Goal: Task Accomplishment & Management: Manage account settings

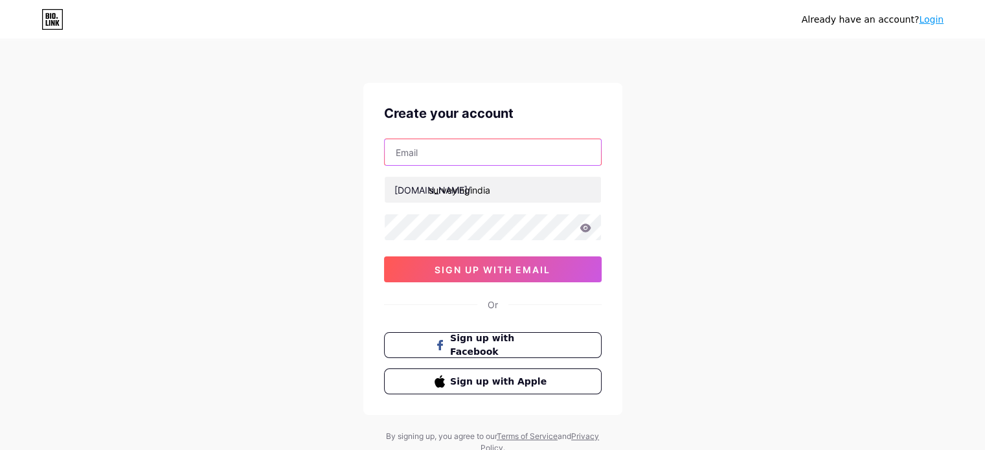
click at [458, 148] on input "text" at bounding box center [493, 152] width 216 height 26
drag, startPoint x: 314, startPoint y: 312, endPoint x: 326, endPoint y: 327, distance: 18.9
click at [314, 312] on div "Already have an account? Login Create your account [DOMAIN_NAME]/ surveyingindi…" at bounding box center [492, 248] width 985 height 496
click at [428, 155] on input "text" at bounding box center [493, 152] width 216 height 26
drag, startPoint x: 409, startPoint y: 152, endPoint x: 347, endPoint y: 151, distance: 62.2
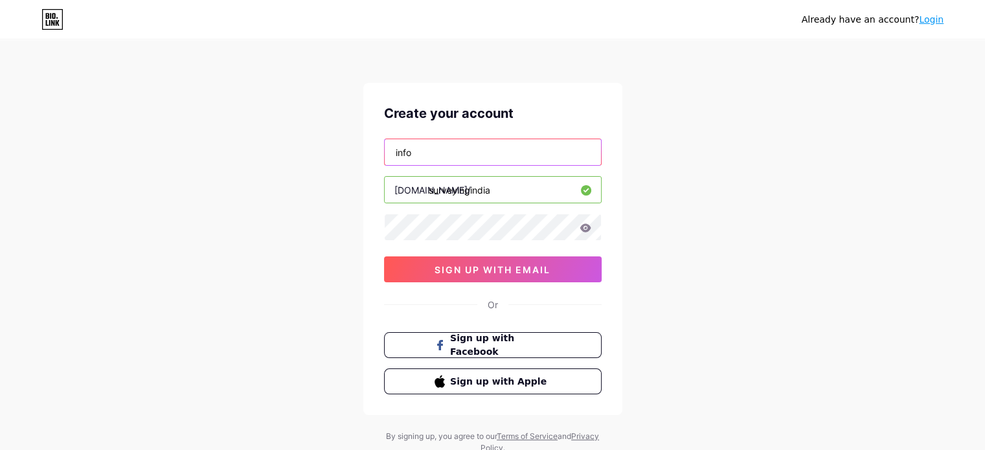
click at [350, 157] on div "Already have an account? Login Create your account info [DOMAIN_NAME]/ surveyin…" at bounding box center [492, 248] width 985 height 496
drag, startPoint x: 416, startPoint y: 157, endPoint x: 348, endPoint y: 135, distance: 71.5
click at [348, 135] on div "Already have an account? Login Create your account ops [DOMAIN_NAME]/ surveying…" at bounding box center [492, 248] width 985 height 496
type input "[EMAIL_ADDRESS][DOMAIN_NAME]"
click at [321, 222] on div "Already have an account? Login Create your account [EMAIL_ADDRESS][DOMAIN_NAME]…" at bounding box center [492, 248] width 985 height 496
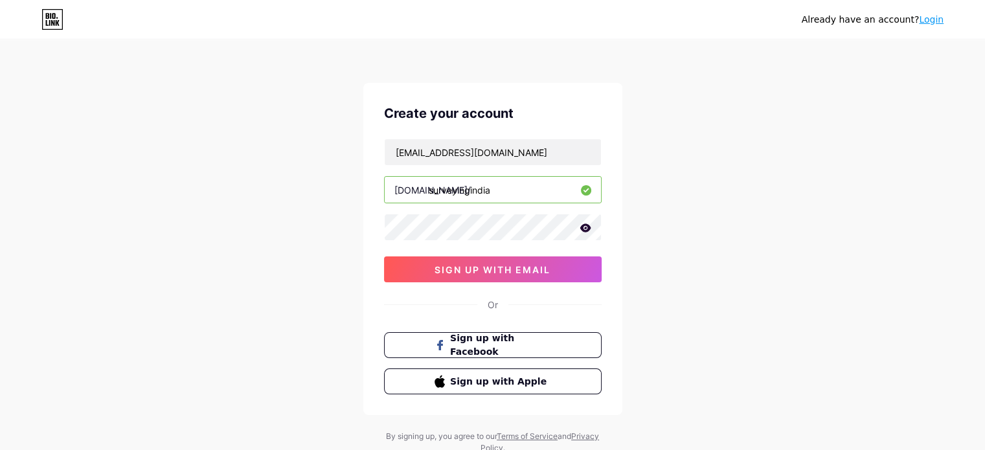
click at [588, 227] on icon at bounding box center [585, 228] width 11 height 8
drag, startPoint x: 728, startPoint y: 205, endPoint x: 734, endPoint y: 211, distance: 8.7
click at [730, 205] on div "Already have an account? Login Create your account [EMAIL_ADDRESS][DOMAIN_NAME]…" at bounding box center [492, 248] width 985 height 496
click at [490, 271] on span "sign up with email" at bounding box center [493, 269] width 116 height 11
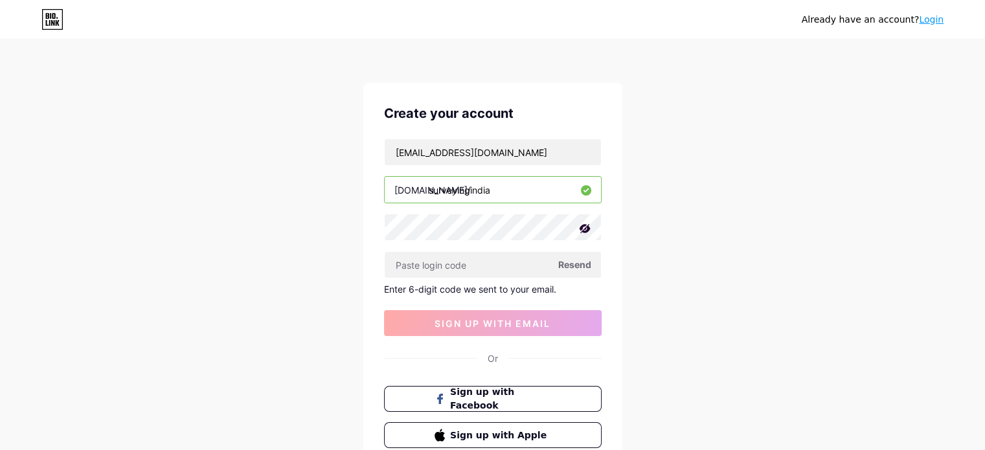
click at [428, 279] on div "[EMAIL_ADDRESS][DOMAIN_NAME] [DOMAIN_NAME]/ surveyingindia Resend Enter 6-digit…" at bounding box center [493, 238] width 218 height 198
click at [426, 266] on input "text" at bounding box center [493, 265] width 216 height 26
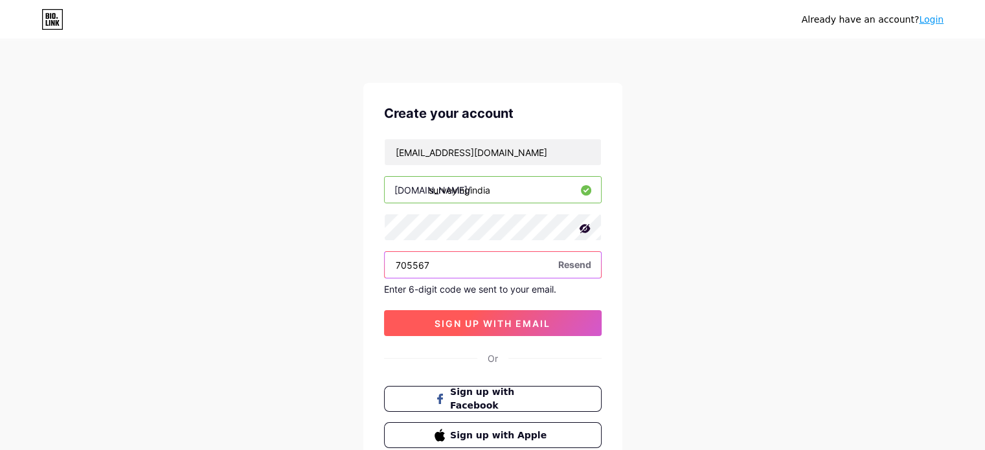
type input "705567"
click at [492, 320] on span "sign up with email" at bounding box center [493, 323] width 116 height 11
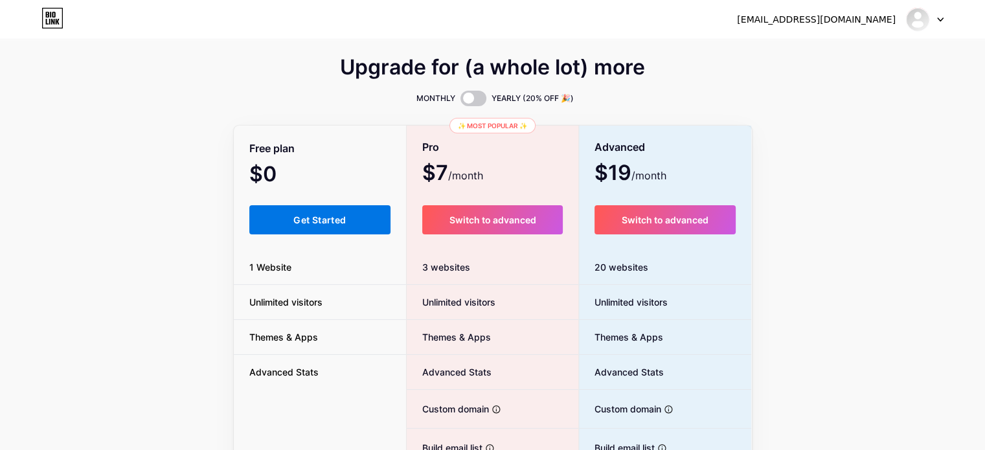
click at [324, 216] on span "Get Started" at bounding box center [320, 219] width 52 height 11
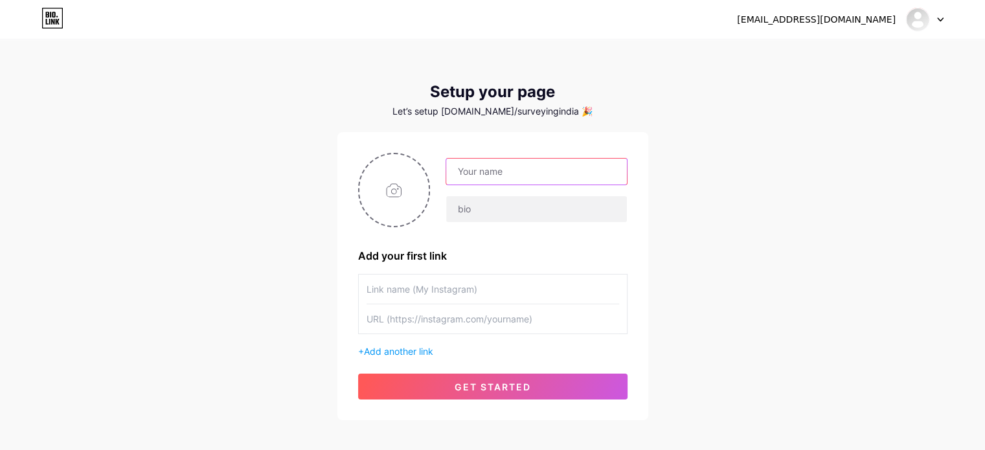
click at [501, 170] on input "text" at bounding box center [536, 172] width 180 height 26
type input "Surveying [GEOGRAPHIC_DATA]"
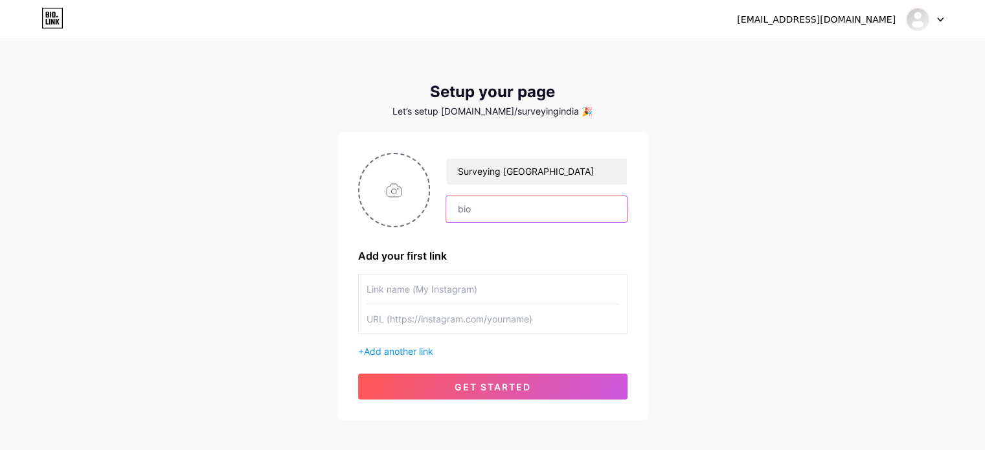
click at [501, 203] on input "text" at bounding box center [536, 209] width 180 height 26
type input "Proudly Mapping the Nation!"
click at [386, 190] on input "file" at bounding box center [395, 190] width 70 height 72
type input "C:\fakepath\SURVEYING INDIA LOGO REDESIGN.png"
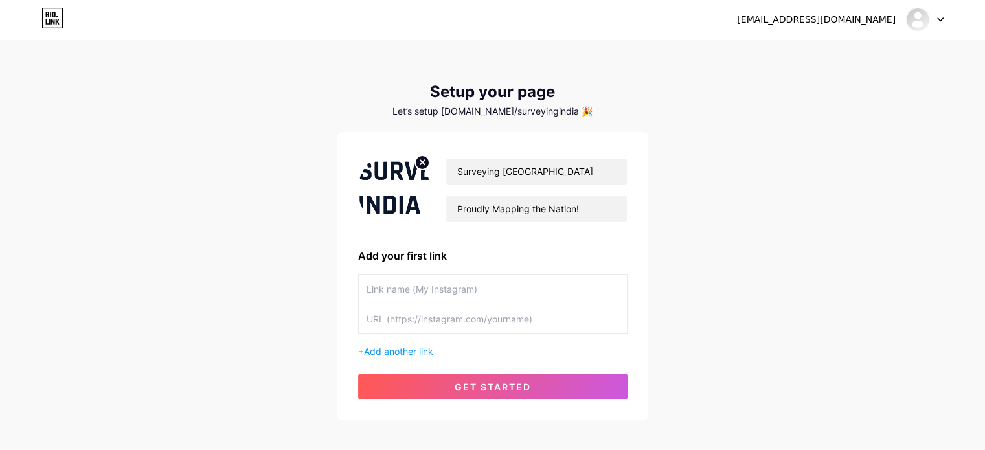
click at [441, 285] on input "text" at bounding box center [493, 289] width 253 height 29
click at [454, 324] on input "text" at bounding box center [493, 319] width 253 height 29
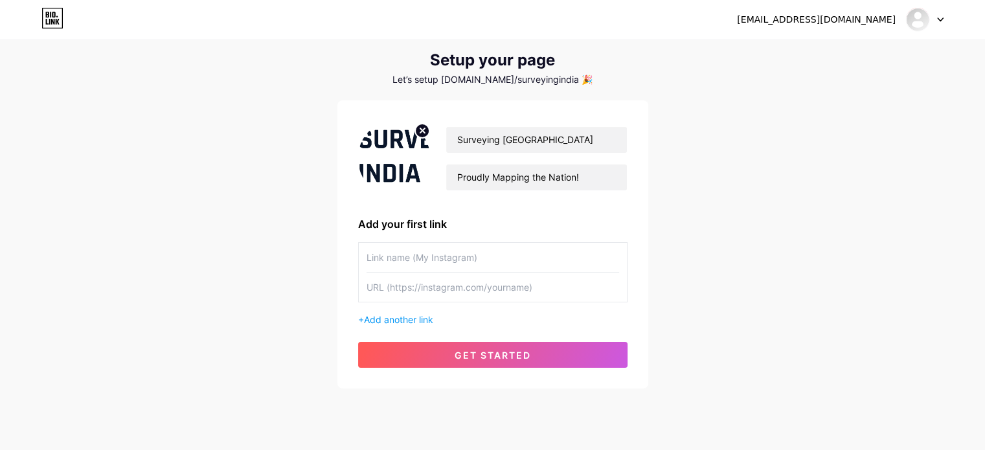
scroll to position [63, 0]
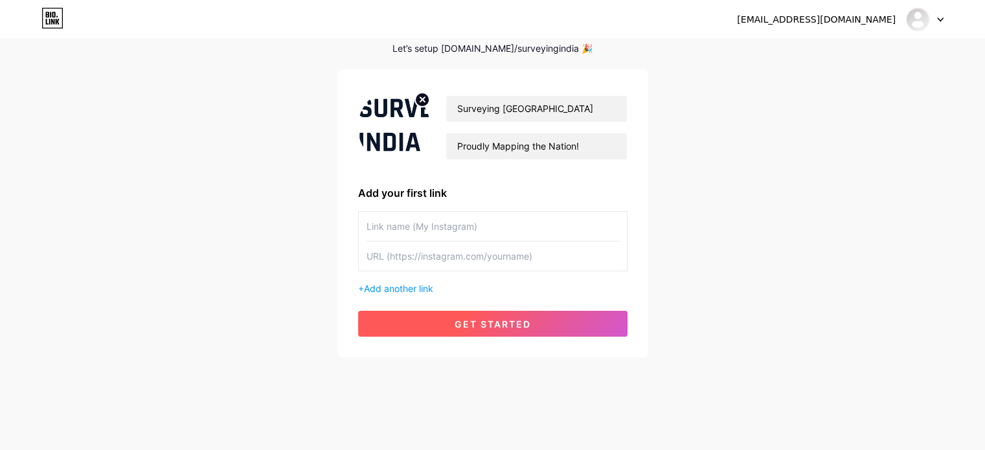
click at [503, 328] on span "get started" at bounding box center [493, 324] width 76 height 11
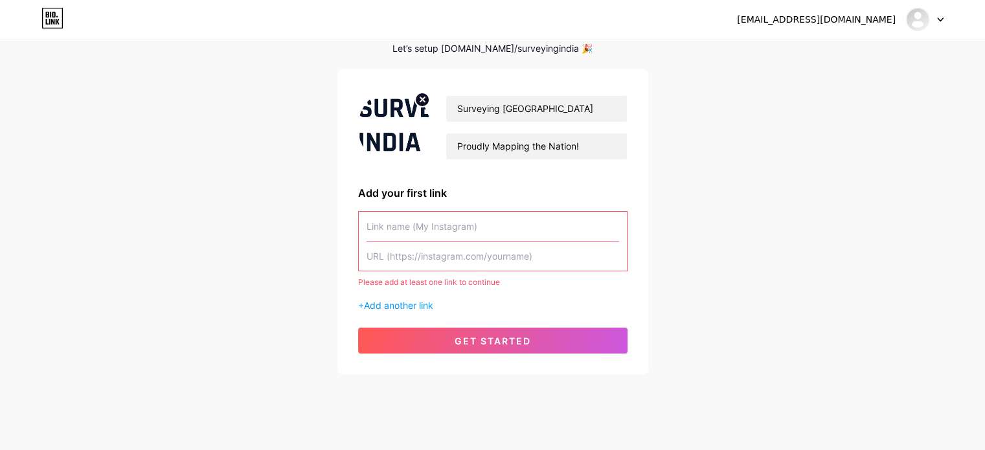
click at [430, 233] on input "text" at bounding box center [493, 226] width 253 height 29
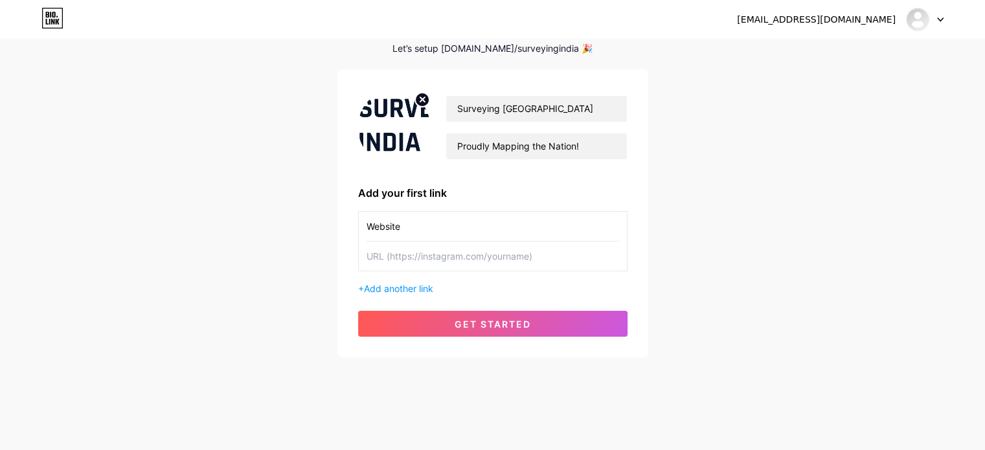
type input "Website"
click at [434, 242] on input "text" at bounding box center [493, 256] width 253 height 29
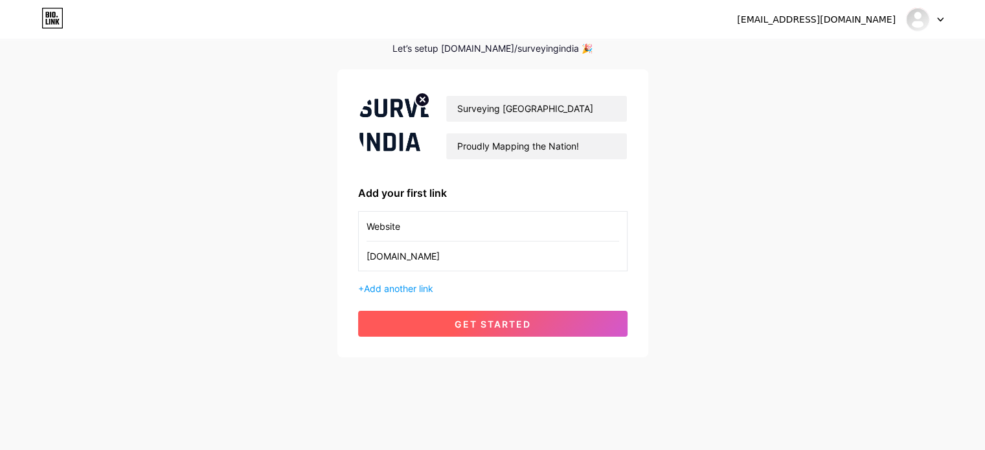
type input "[DOMAIN_NAME]"
click at [482, 326] on span "get started" at bounding box center [493, 324] width 76 height 11
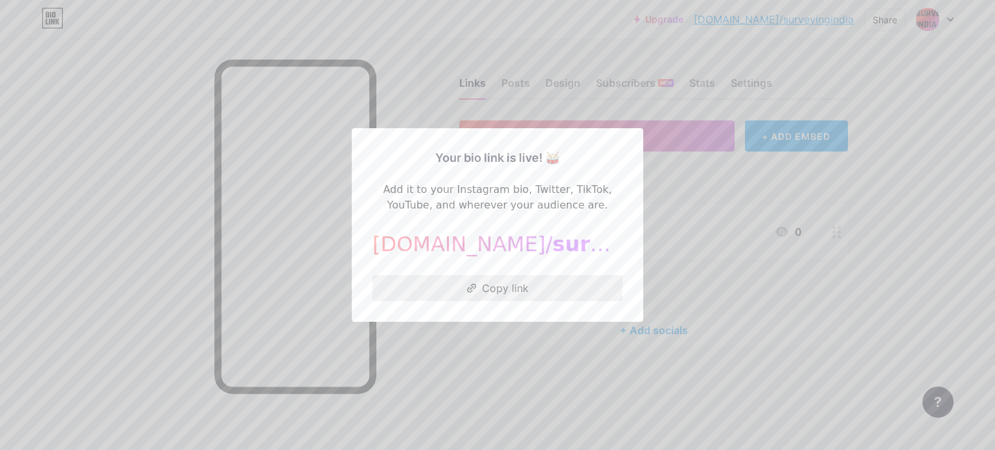
click at [490, 284] on button "Copy link" at bounding box center [498, 288] width 250 height 26
click at [700, 233] on div at bounding box center [497, 225] width 995 height 450
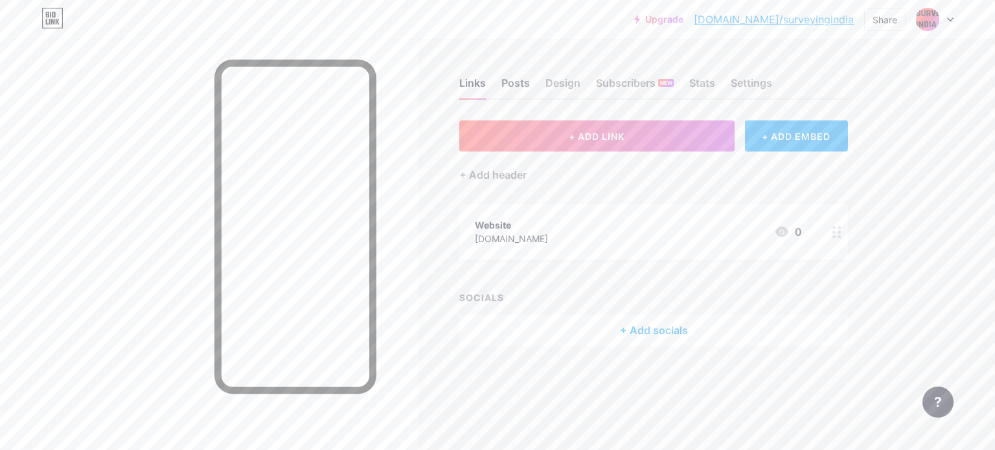
click at [520, 88] on div "Posts" at bounding box center [515, 86] width 29 height 23
click at [461, 77] on div "Links" at bounding box center [472, 86] width 27 height 23
click at [477, 174] on div "+ Add header" at bounding box center [492, 175] width 67 height 16
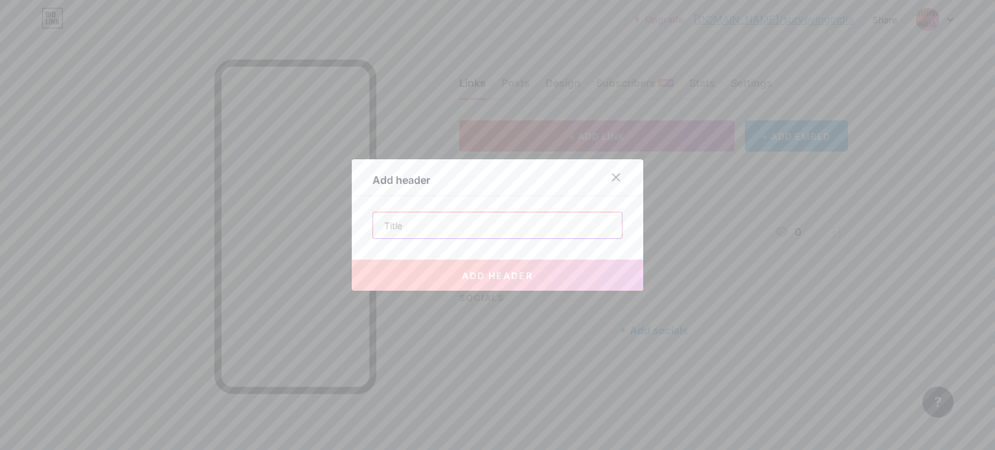
click at [446, 229] on input "text" at bounding box center [497, 226] width 249 height 26
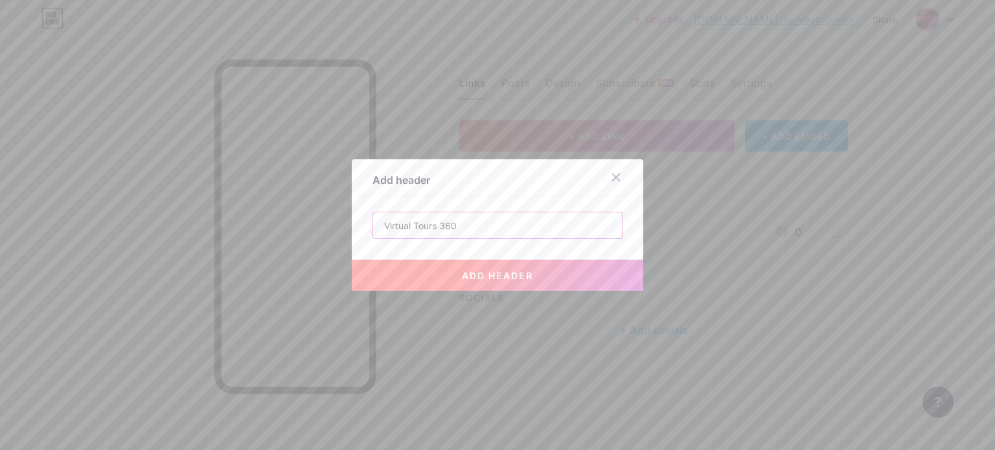
type input "Virtual Tours 360"
click at [462, 277] on span "add header" at bounding box center [497, 275] width 71 height 11
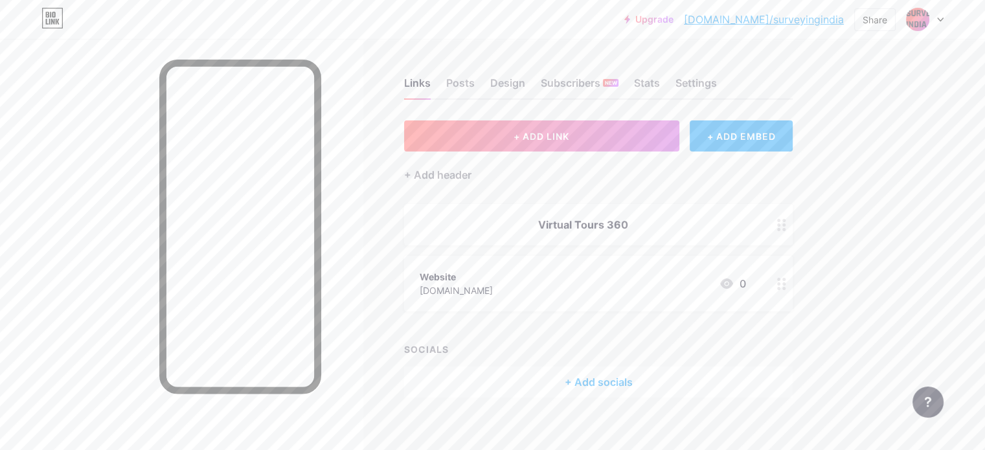
click at [672, 220] on div "Virtual Tours 360" at bounding box center [583, 225] width 327 height 16
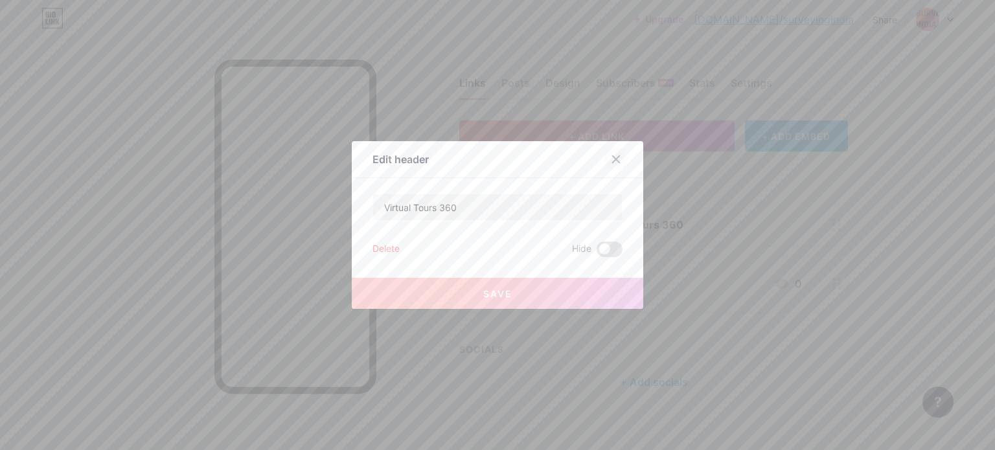
click at [611, 161] on icon at bounding box center [616, 159] width 10 height 10
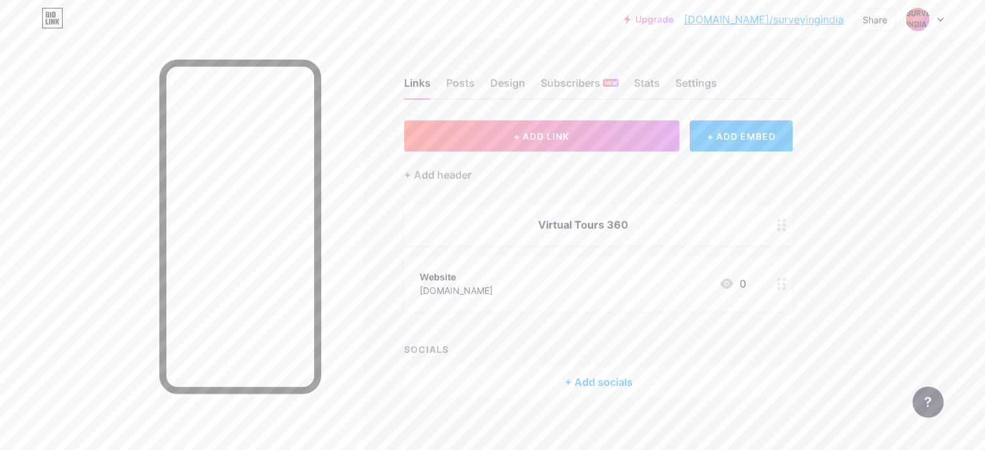
click at [786, 225] on circle at bounding box center [784, 225] width 3 height 3
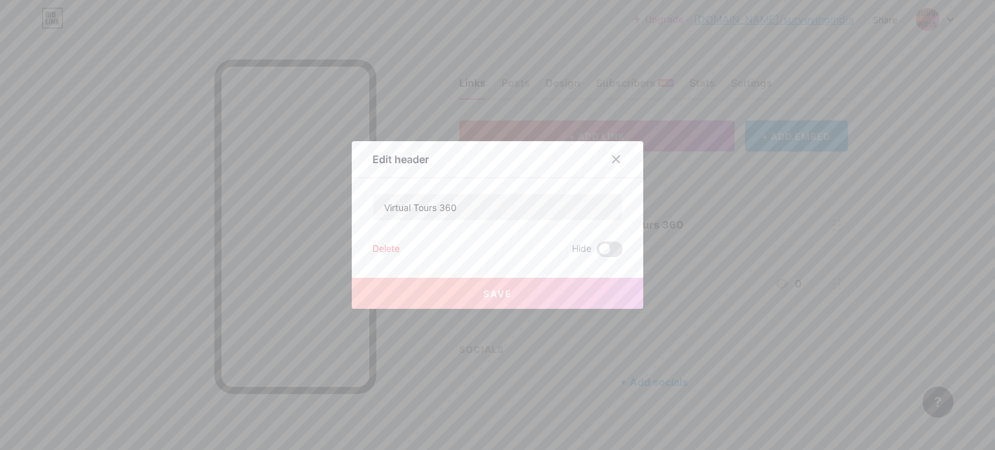
drag, startPoint x: 610, startPoint y: 163, endPoint x: 593, endPoint y: 165, distance: 16.2
click at [611, 163] on icon at bounding box center [616, 159] width 10 height 10
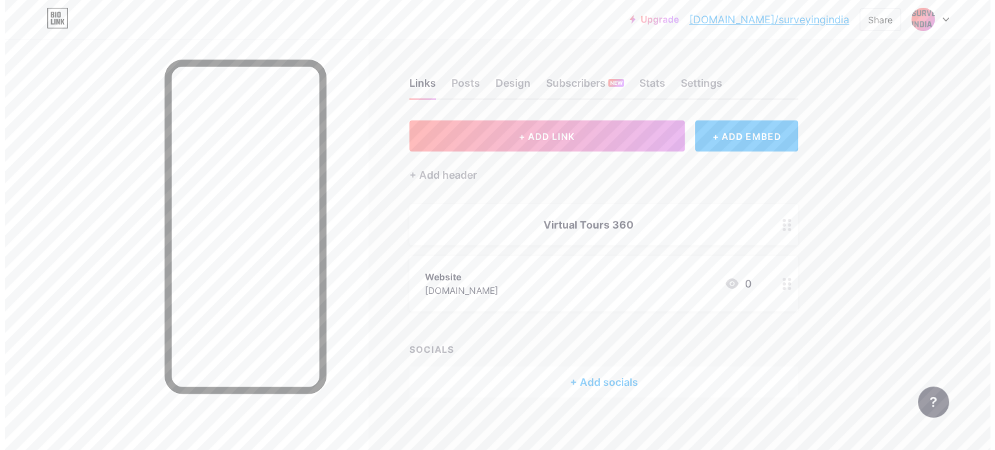
scroll to position [11, 0]
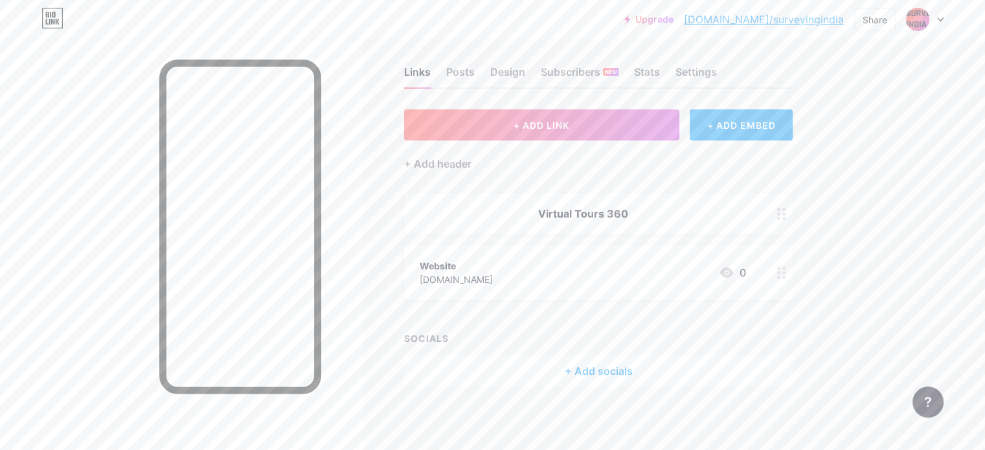
click at [632, 212] on div "Virtual Tours 360" at bounding box center [583, 214] width 327 height 16
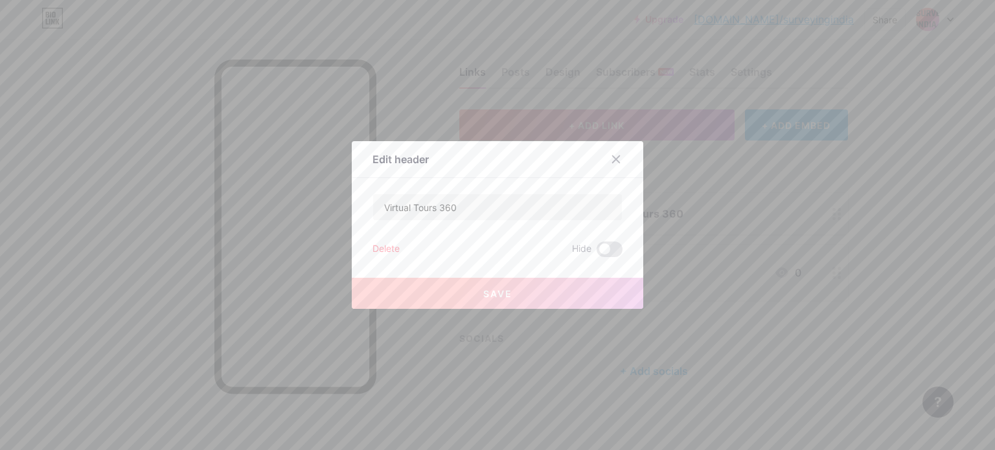
click at [606, 152] on div at bounding box center [616, 159] width 23 height 23
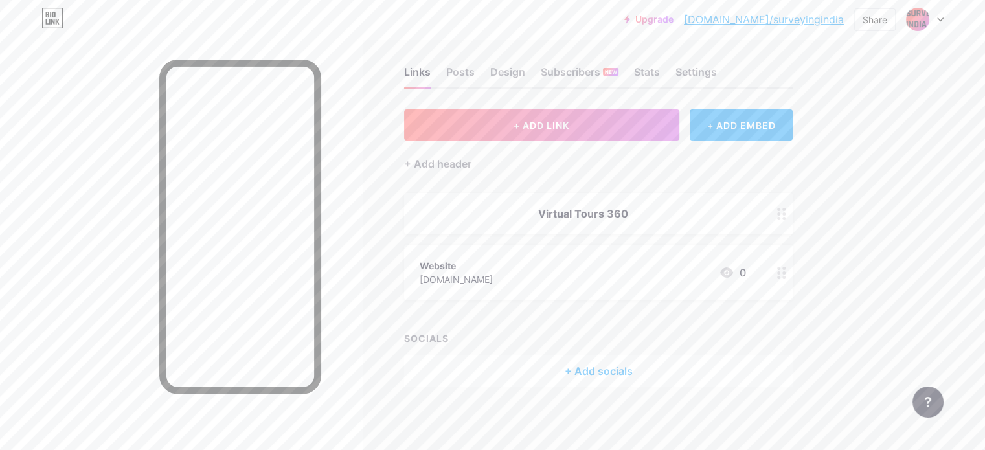
click at [632, 235] on span "Virtual Tours 360 Website [DOMAIN_NAME] 0" at bounding box center [598, 247] width 389 height 108
click at [632, 233] on span "Virtual Tours 360 Website [DOMAIN_NAME] 0" at bounding box center [598, 247] width 389 height 108
click at [627, 225] on div "Virtual Tours 360" at bounding box center [598, 213] width 389 height 41
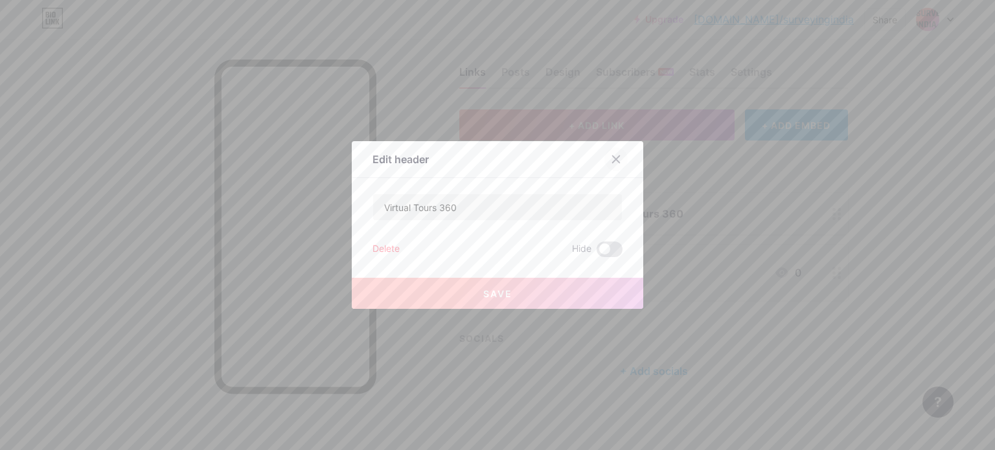
click at [605, 157] on div at bounding box center [616, 159] width 23 height 23
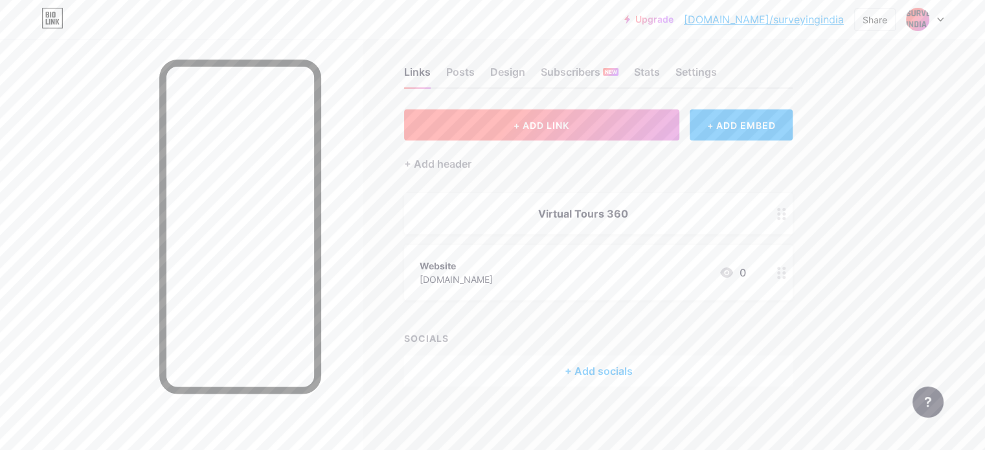
click at [586, 130] on button "+ ADD LINK" at bounding box center [541, 124] width 275 height 31
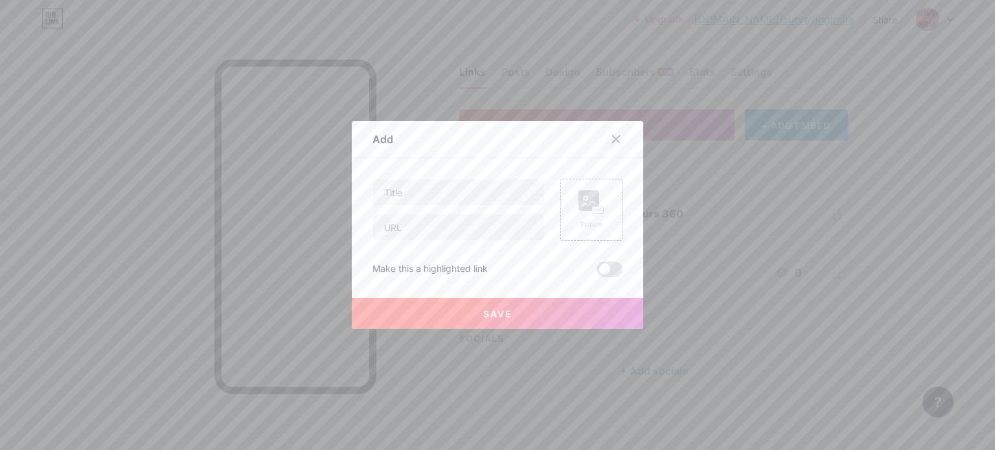
click at [617, 139] on div at bounding box center [616, 139] width 23 height 23
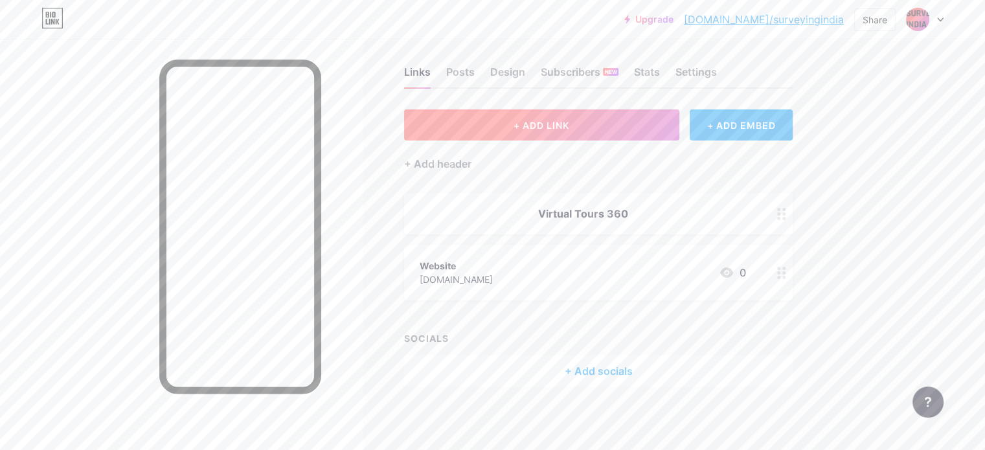
click at [549, 129] on button "+ ADD LINK" at bounding box center [541, 124] width 275 height 31
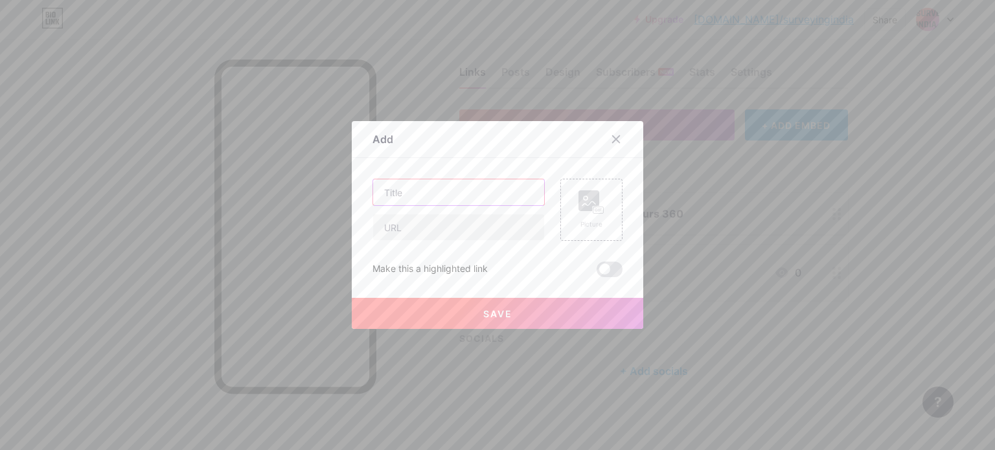
click at [426, 195] on input "text" at bounding box center [458, 192] width 171 height 26
click at [613, 137] on icon at bounding box center [616, 139] width 7 height 7
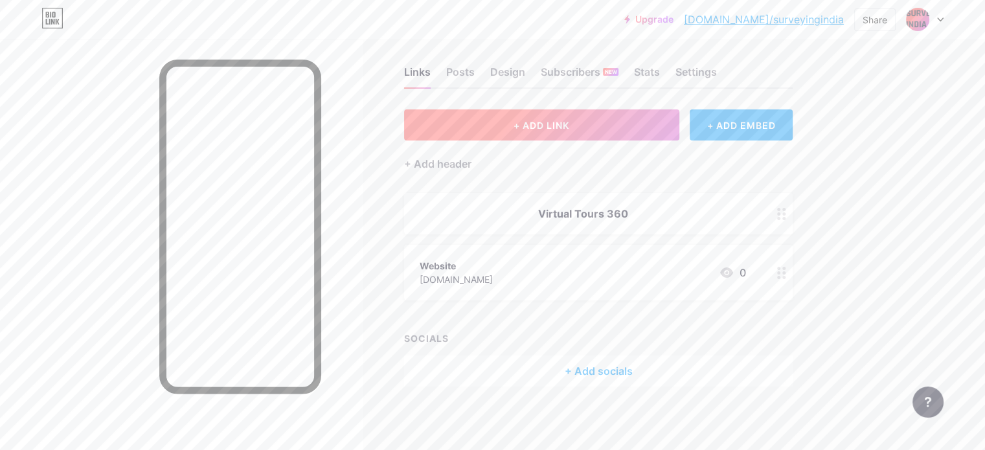
click at [583, 116] on button "+ ADD LINK" at bounding box center [541, 124] width 275 height 31
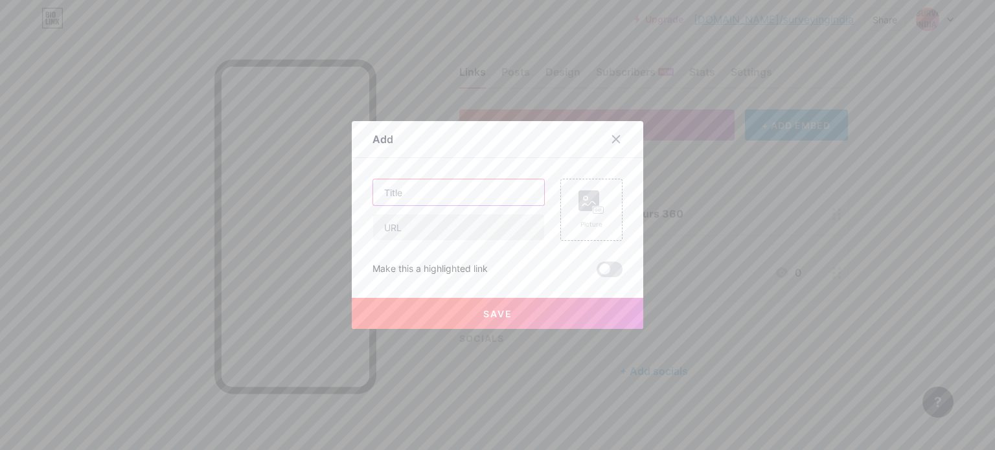
click at [422, 202] on input "text" at bounding box center [458, 192] width 171 height 26
type input "[GEOGRAPHIC_DATA]"
click at [457, 241] on div "[GEOGRAPHIC_DATA] Picture Make this a highlighted link Save" at bounding box center [498, 228] width 250 height 98
click at [419, 227] on input "text" at bounding box center [458, 227] width 171 height 26
click at [404, 218] on input "text" at bounding box center [458, 227] width 171 height 26
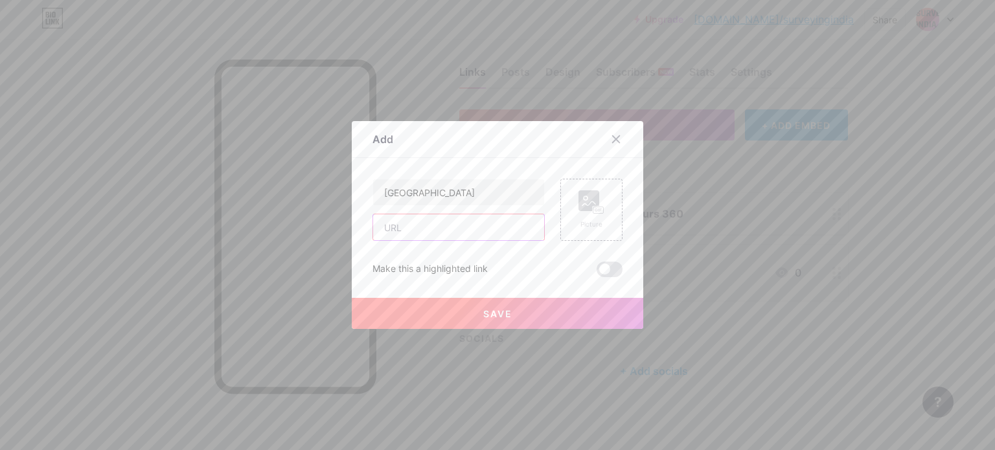
paste input "[URL][DOMAIN_NAME]"
type input "[URL][DOMAIN_NAME]"
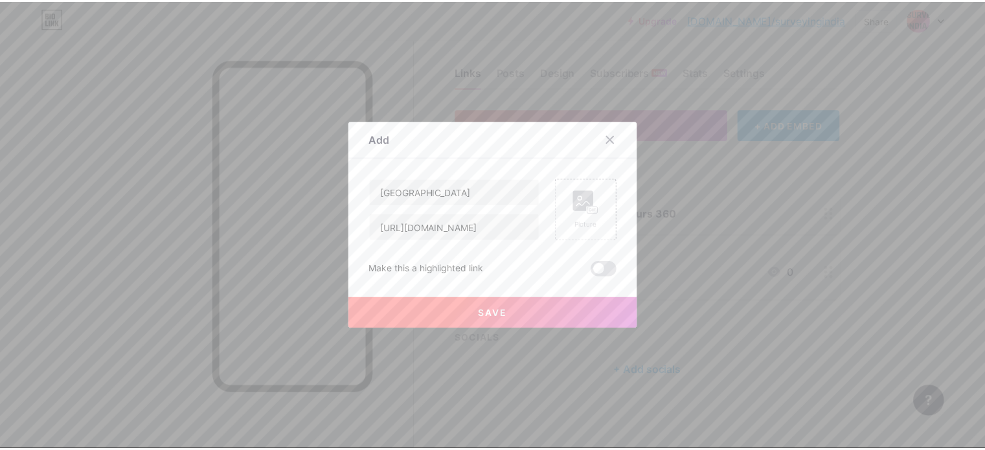
scroll to position [0, 0]
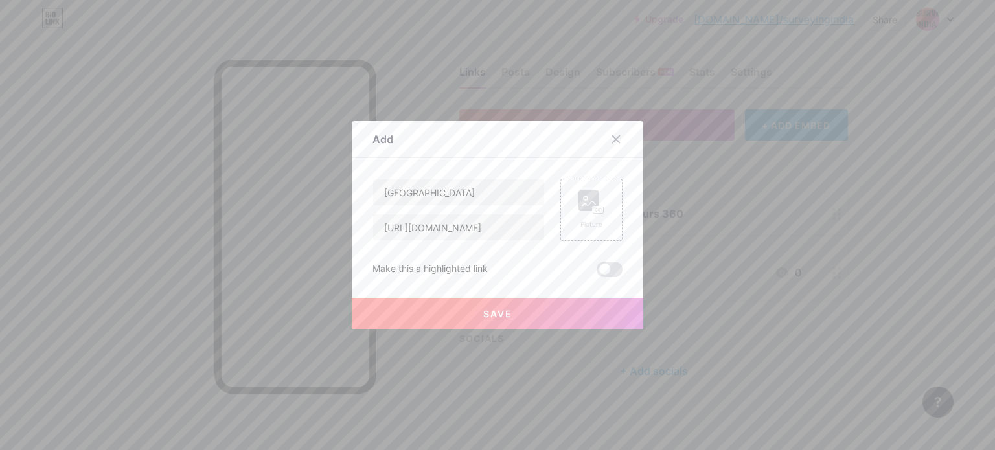
click at [495, 308] on span "Save" at bounding box center [497, 313] width 29 height 11
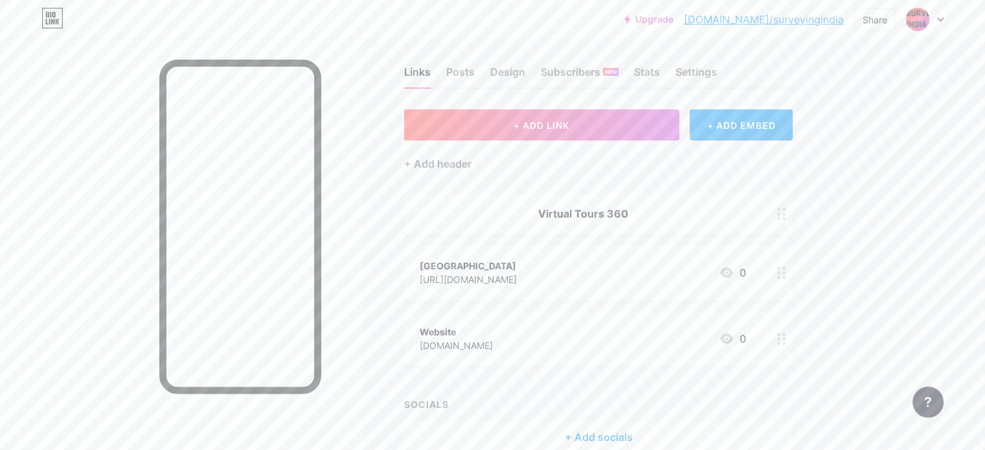
drag, startPoint x: 531, startPoint y: 343, endPoint x: 538, endPoint y: 345, distance: 7.2
click at [546, 260] on span "Virtual Tours 360 [GEOGRAPHIC_DATA] [URL][DOMAIN_NAME] 0 Website [DOMAIN_NAME] 0" at bounding box center [598, 280] width 389 height 174
click at [612, 303] on span "Virtual Tours 360 [GEOGRAPHIC_DATA] [URL][DOMAIN_NAME] 0 Website [DOMAIN_NAME] 0" at bounding box center [598, 280] width 389 height 174
click at [787, 339] on icon at bounding box center [782, 339] width 9 height 12
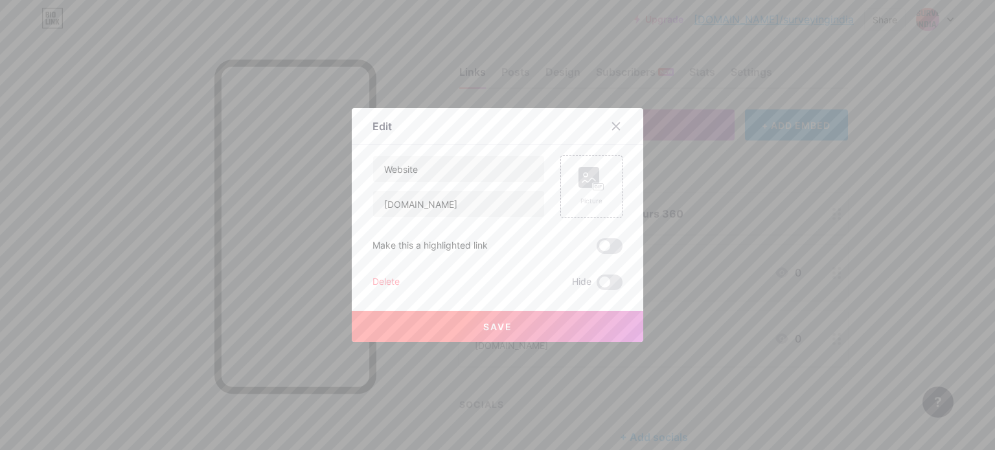
click at [382, 282] on div "Delete" at bounding box center [386, 283] width 27 height 16
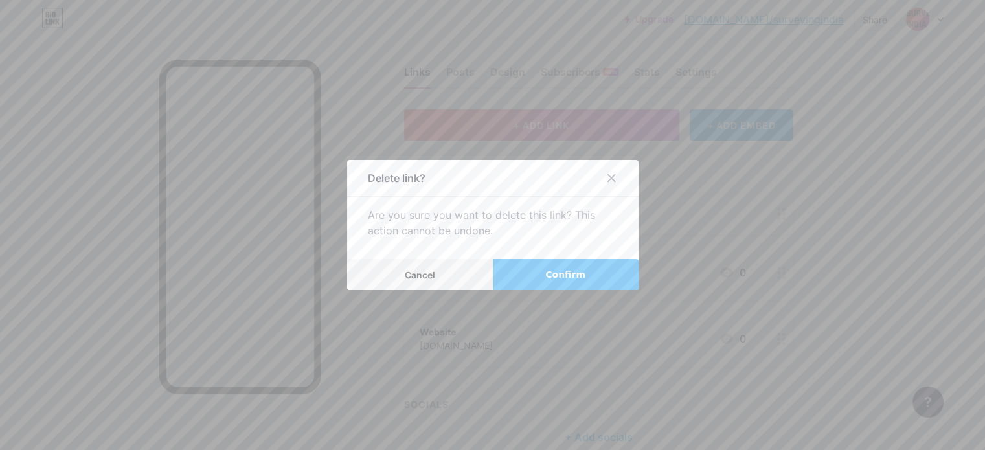
click at [577, 273] on span "Confirm" at bounding box center [566, 275] width 40 height 14
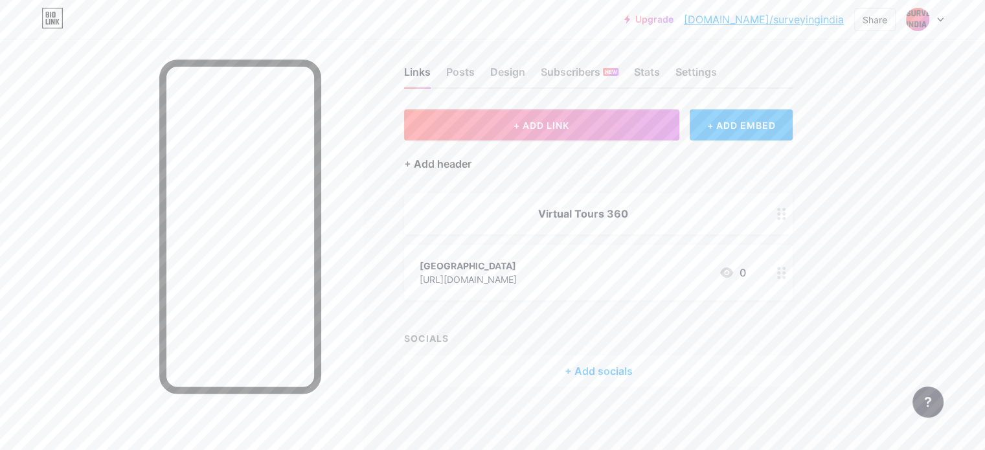
click at [472, 165] on div "+ Add header" at bounding box center [437, 164] width 67 height 16
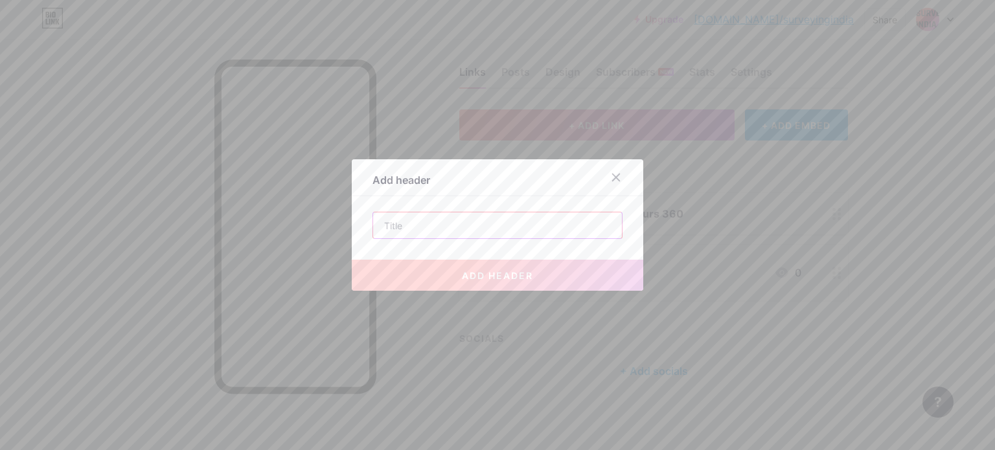
click at [461, 225] on input "text" at bounding box center [497, 226] width 249 height 26
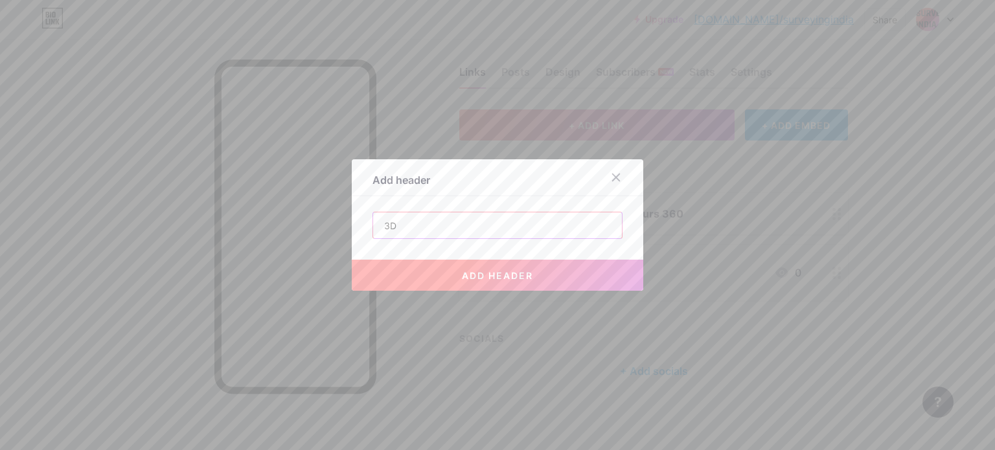
click at [441, 229] on input "3D" at bounding box center [497, 226] width 249 height 26
type input "3D Mesh Photogrammetric"
click at [519, 276] on span "add header" at bounding box center [497, 275] width 71 height 11
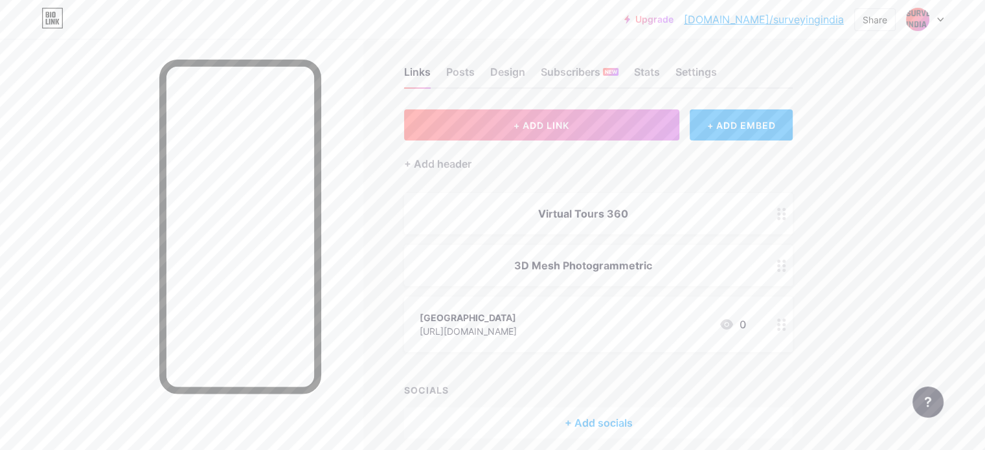
click at [578, 217] on div "Virtual Tours 360" at bounding box center [583, 214] width 327 height 16
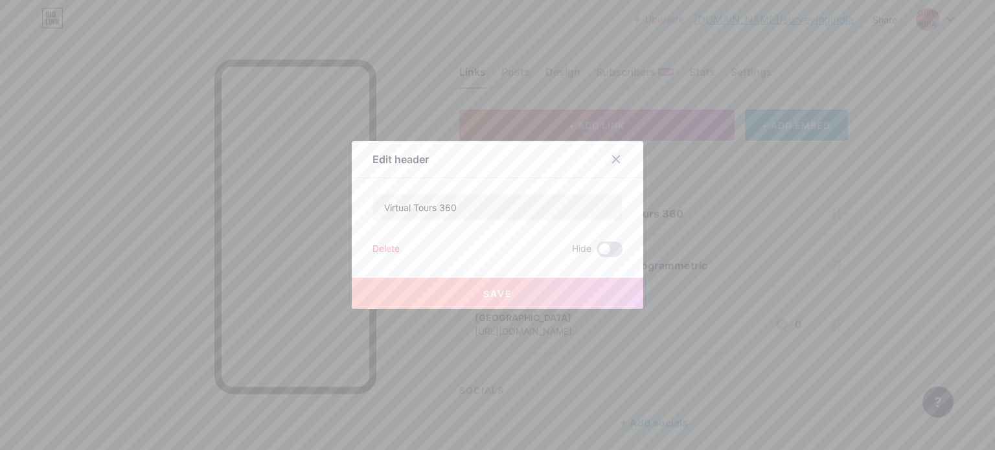
click at [613, 161] on icon at bounding box center [616, 159] width 7 height 7
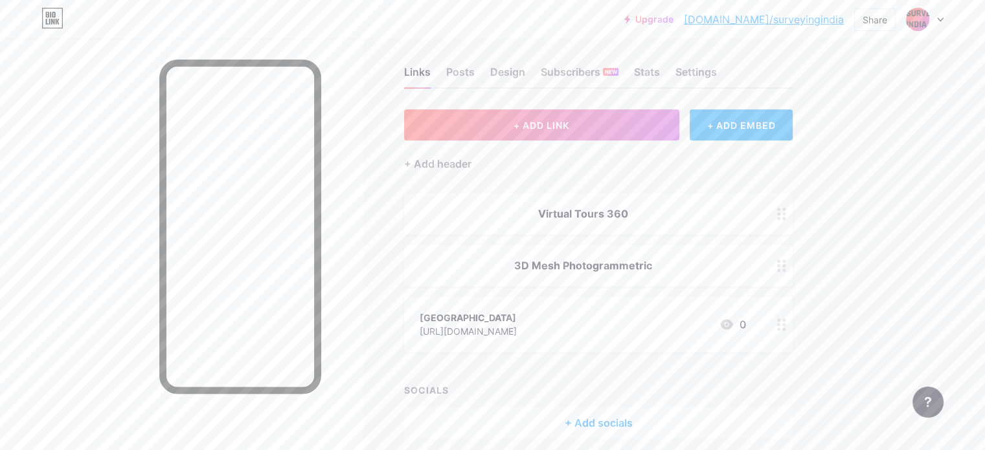
click at [786, 217] on circle at bounding box center [784, 218] width 3 height 3
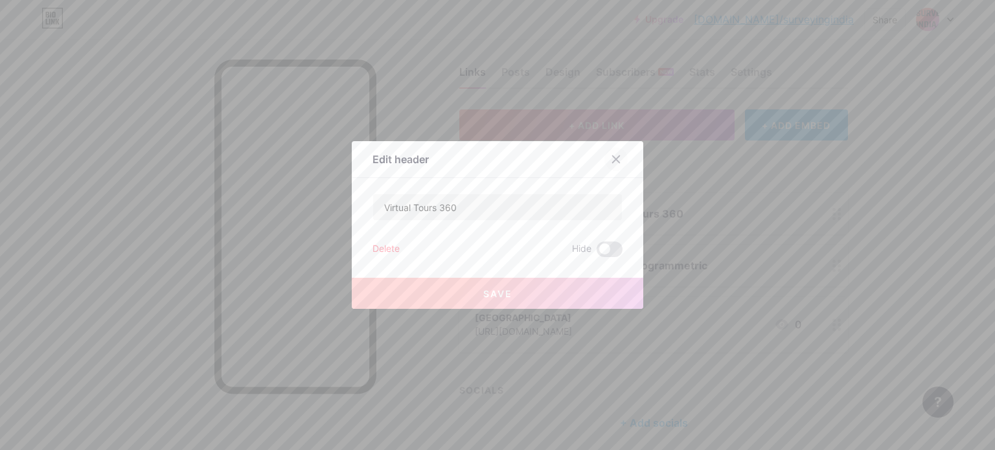
click at [605, 164] on div at bounding box center [616, 159] width 23 height 23
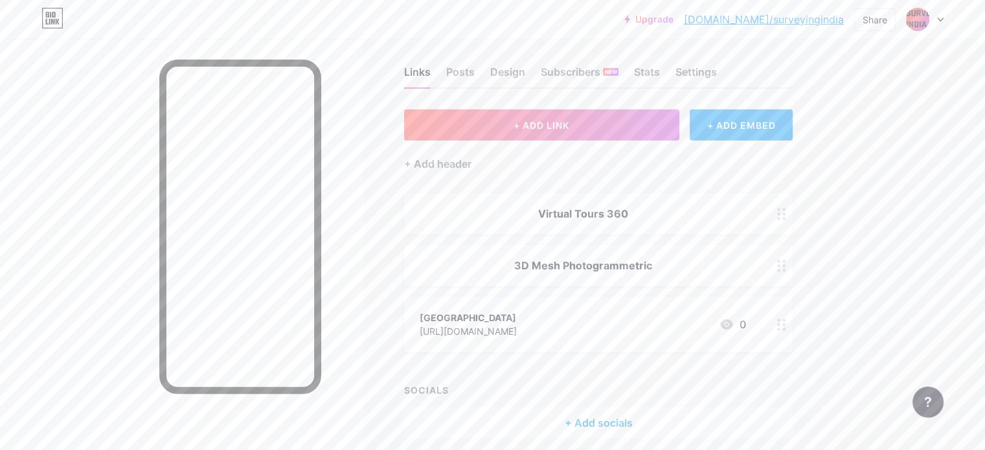
drag, startPoint x: 650, startPoint y: 328, endPoint x: 652, endPoint y: 233, distance: 95.9
click at [652, 231] on span "Virtual Tours 360 3D Mesh Photogrammetric [GEOGRAPHIC_DATA] [URL][DOMAIN_NAME] 0" at bounding box center [598, 272] width 389 height 159
click at [847, 316] on div "Links Posts Design Subscribers NEW Stats Settings + ADD LINK + ADD EMBED + Add …" at bounding box center [423, 266] width 847 height 476
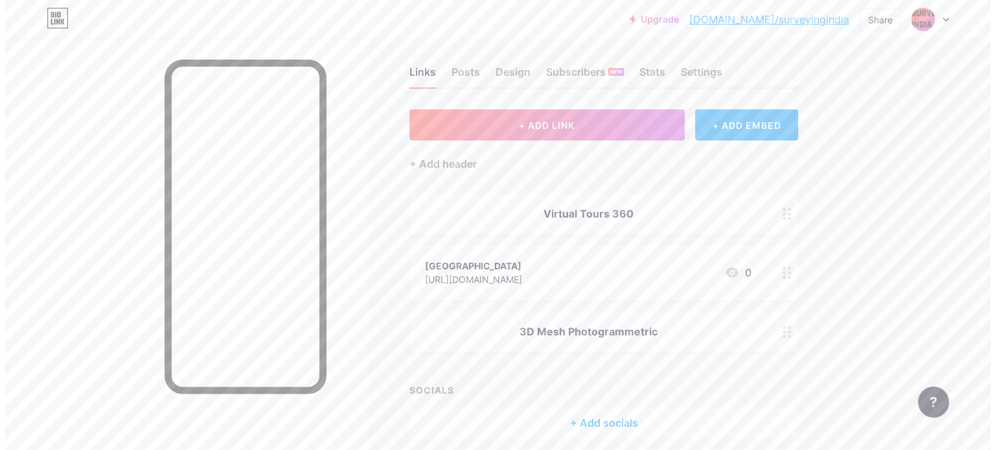
scroll to position [63, 0]
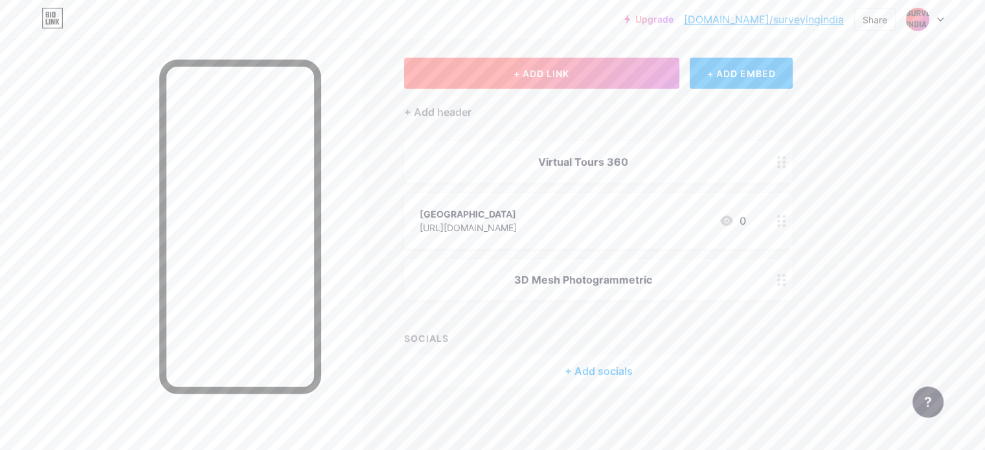
click at [675, 71] on button "+ ADD LINK" at bounding box center [541, 73] width 275 height 31
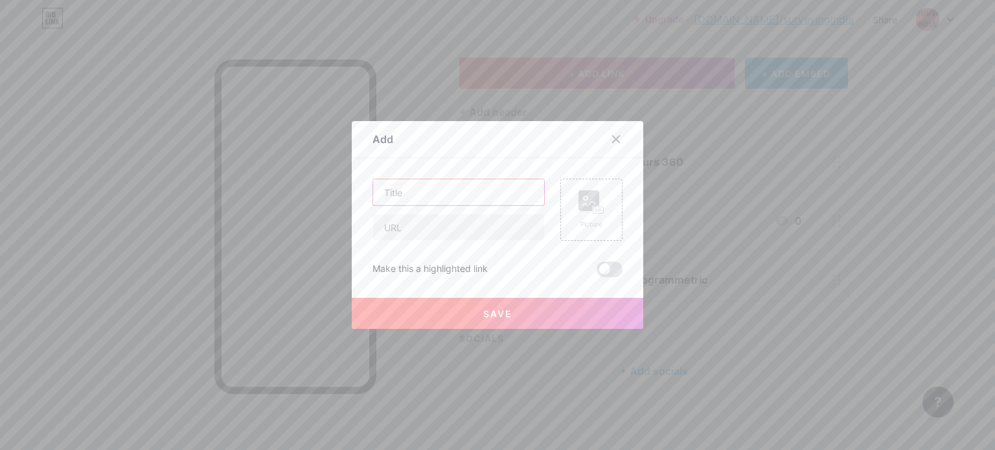
click at [463, 199] on input "text" at bounding box center [458, 192] width 171 height 26
type input "[GEOGRAPHIC_DATA] Noida"
click at [488, 225] on input "text" at bounding box center [458, 227] width 171 height 26
drag, startPoint x: 500, startPoint y: 229, endPoint x: 455, endPoint y: 229, distance: 44.7
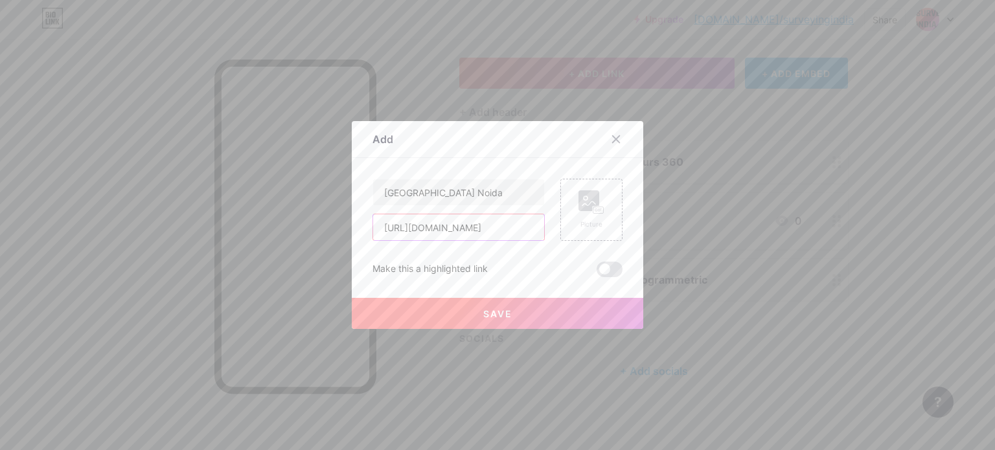
click at [455, 229] on input "[URL][DOMAIN_NAME]" at bounding box center [458, 227] width 171 height 26
drag, startPoint x: 474, startPoint y: 229, endPoint x: 538, endPoint y: 229, distance: 63.5
click at [538, 229] on input "[URL][DOMAIN_NAME]" at bounding box center [458, 227] width 171 height 26
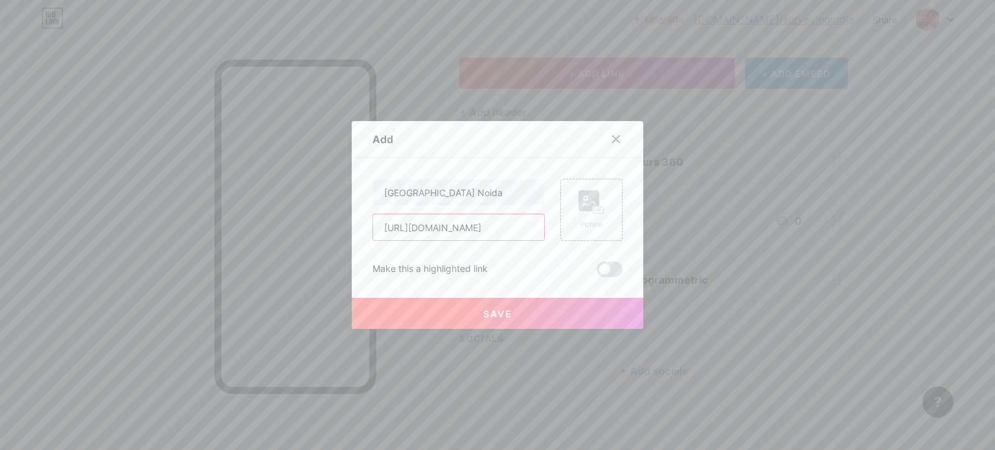
type input "[URL][DOMAIN_NAME]"
click at [483, 314] on span "Save" at bounding box center [497, 313] width 29 height 11
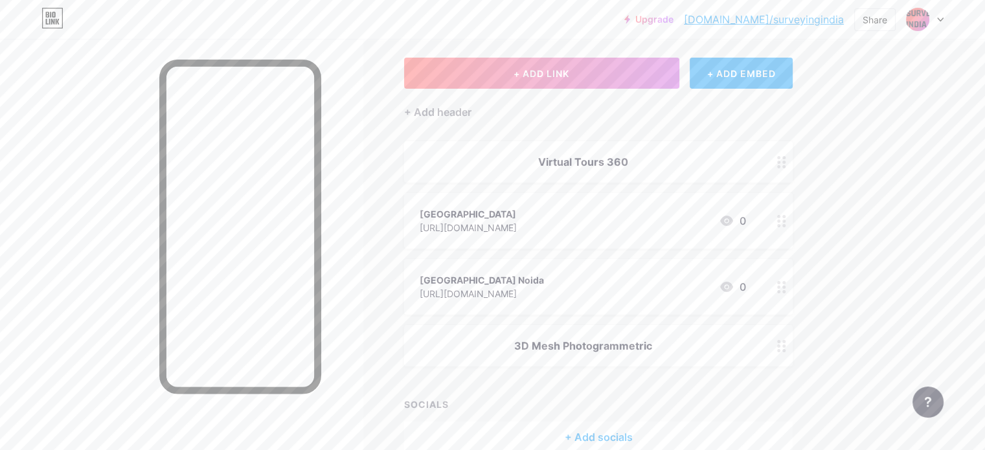
click at [544, 287] on div "[URL][DOMAIN_NAME]" at bounding box center [482, 294] width 124 height 14
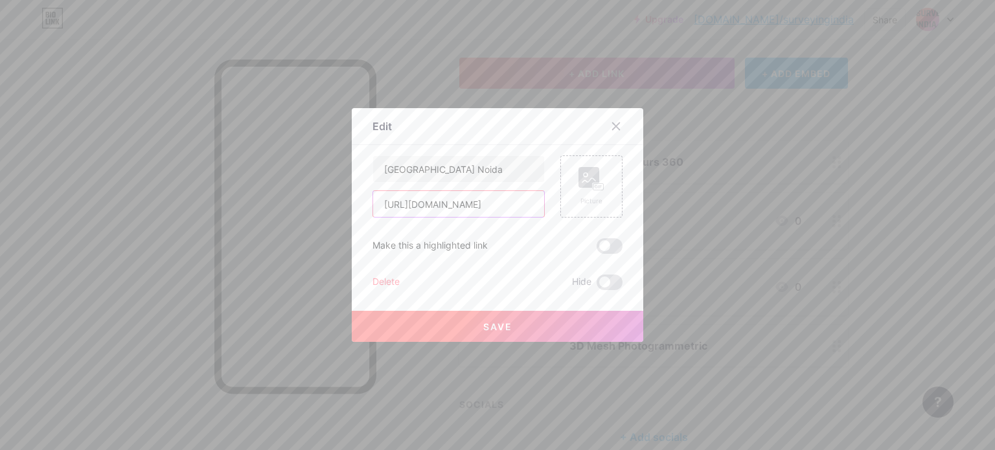
click at [451, 204] on input "[URL][DOMAIN_NAME]" at bounding box center [458, 204] width 171 height 26
drag, startPoint x: 404, startPoint y: 206, endPoint x: 601, endPoint y: 202, distance: 197.7
click at [601, 202] on div "[GEOGRAPHIC_DATA] [URL][DOMAIN_NAME] Picture" at bounding box center [498, 187] width 250 height 62
click at [613, 125] on icon at bounding box center [616, 126] width 7 height 7
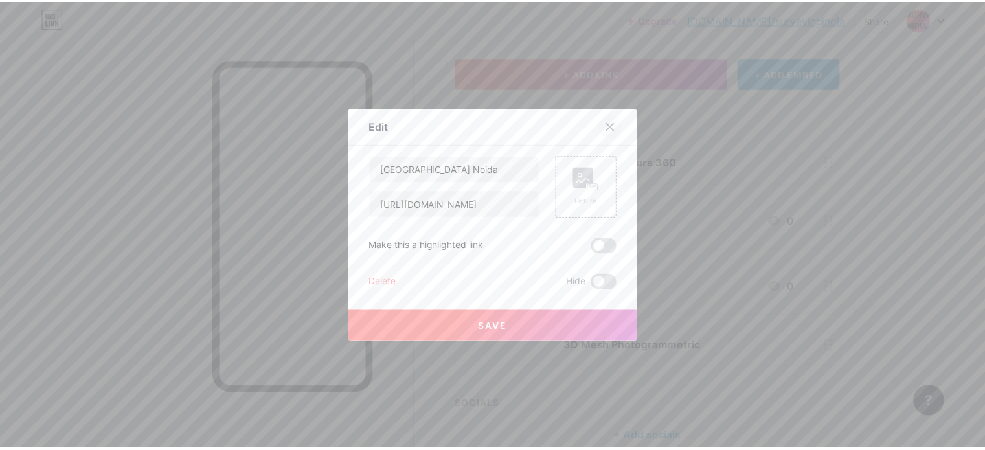
scroll to position [0, 0]
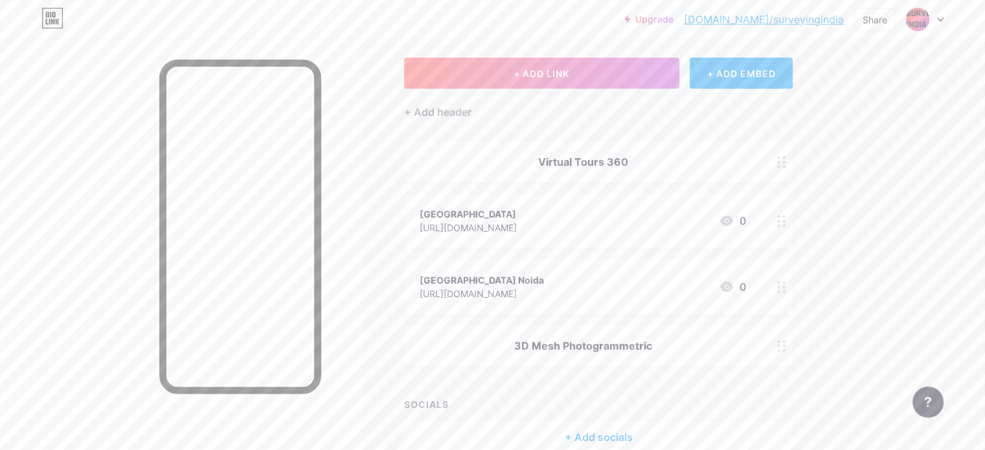
click at [544, 294] on div "[URL][DOMAIN_NAME]" at bounding box center [482, 294] width 124 height 14
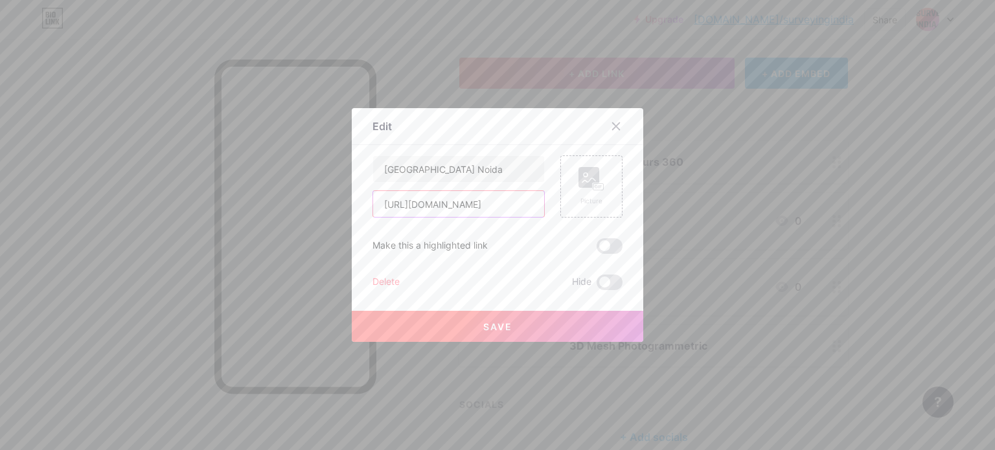
click at [397, 207] on input "[URL][DOMAIN_NAME]" at bounding box center [458, 204] width 171 height 26
click at [614, 124] on icon at bounding box center [616, 126] width 7 height 7
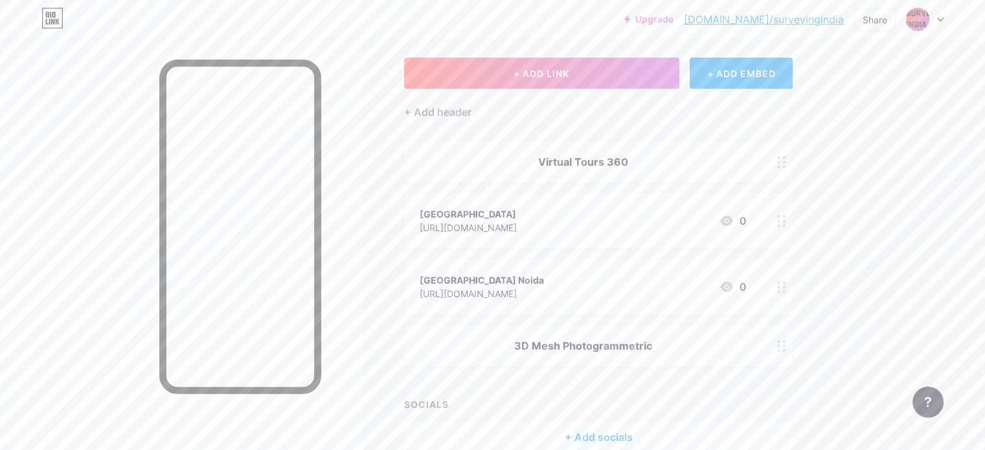
click at [781, 220] on circle at bounding box center [779, 221] width 3 height 3
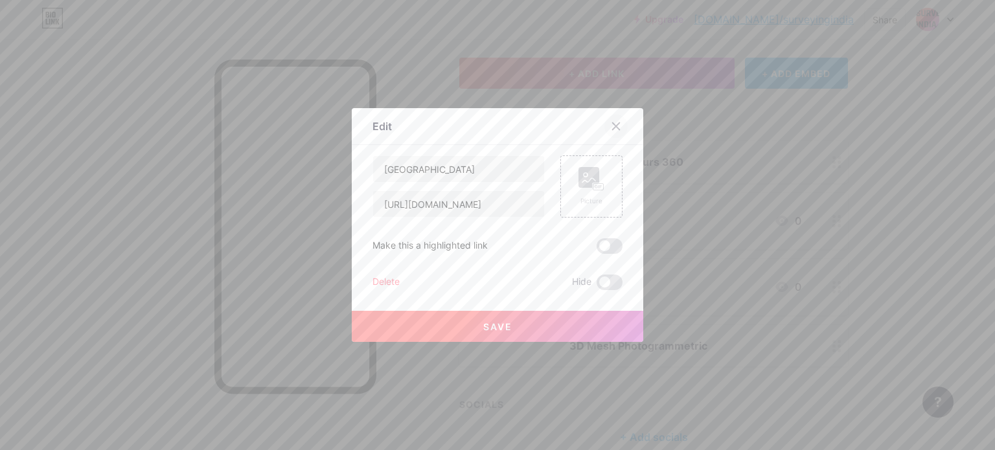
click at [613, 126] on icon at bounding box center [616, 126] width 7 height 7
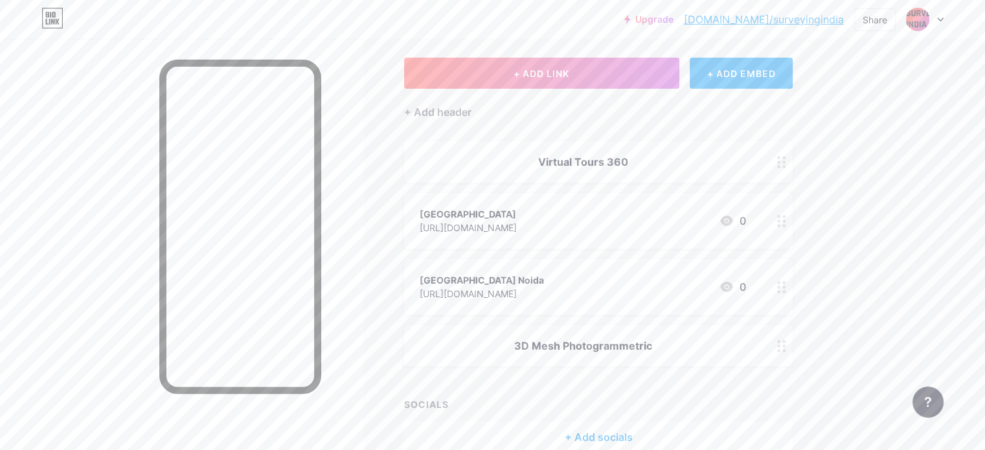
click at [787, 220] on icon at bounding box center [782, 221] width 9 height 12
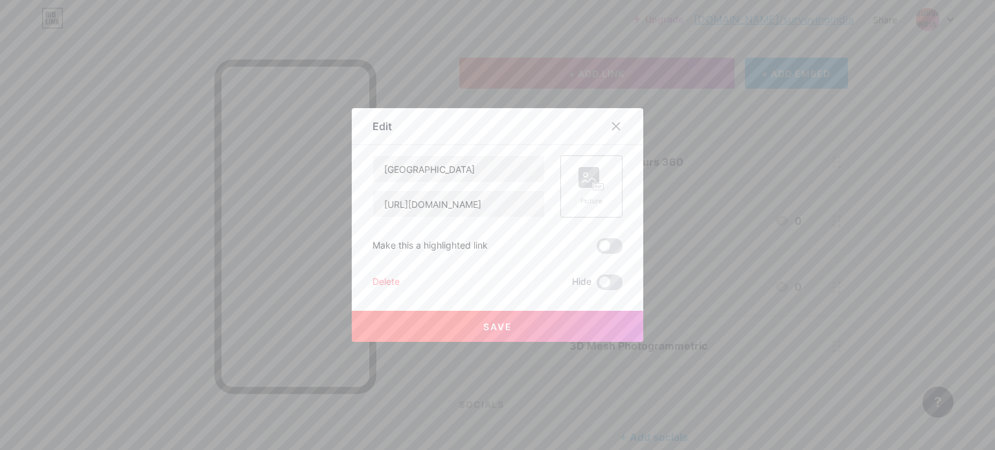
click at [600, 189] on div "Picture" at bounding box center [591, 187] width 62 height 62
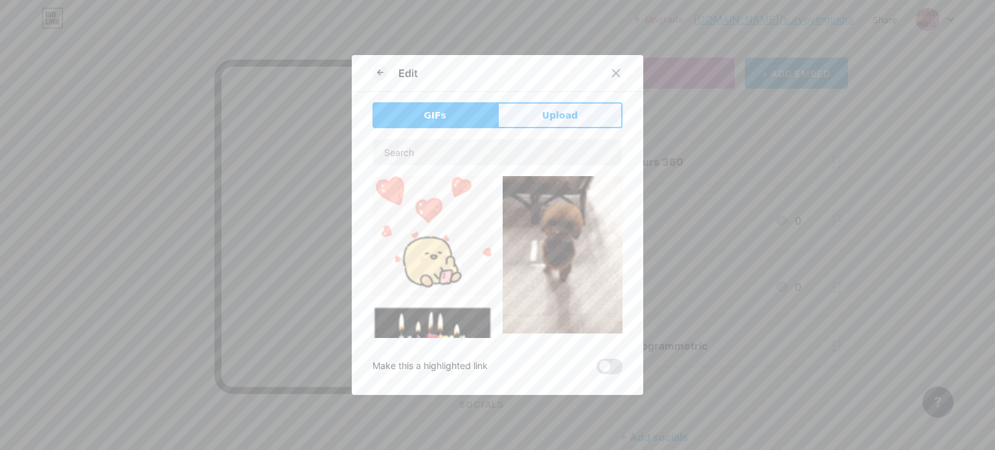
click at [565, 113] on span "Upload" at bounding box center [560, 116] width 36 height 14
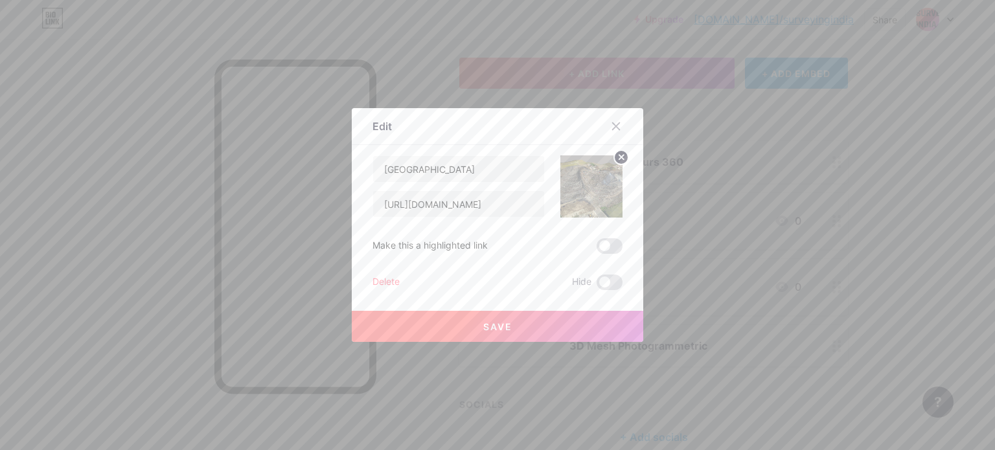
click at [487, 323] on span "Save" at bounding box center [497, 326] width 29 height 11
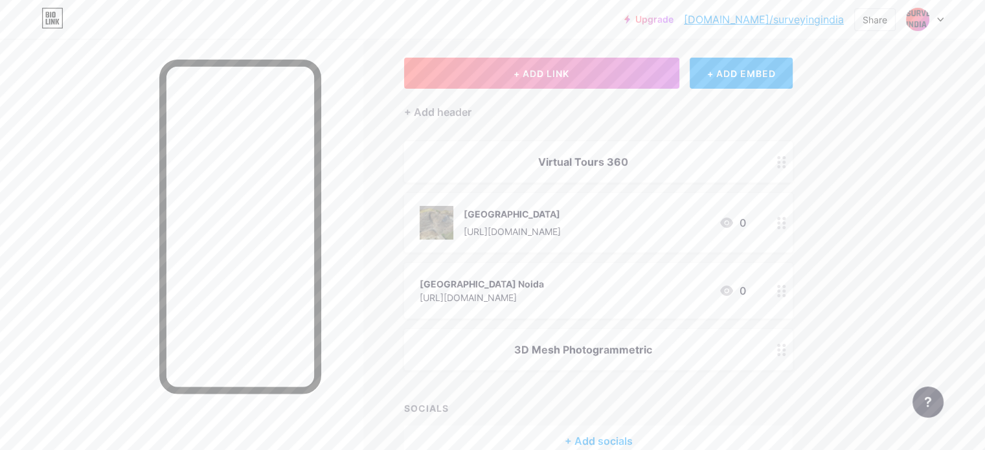
click at [787, 295] on icon at bounding box center [782, 291] width 9 height 12
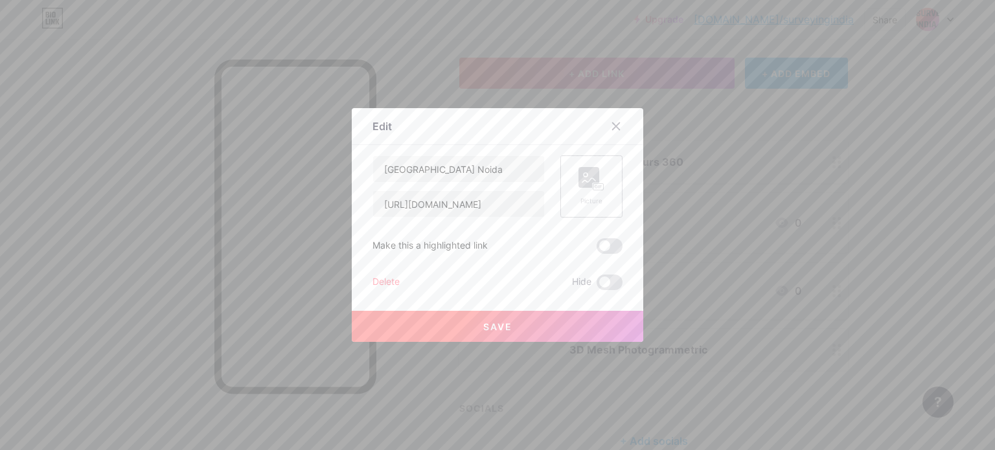
click at [585, 184] on rect at bounding box center [589, 177] width 21 height 21
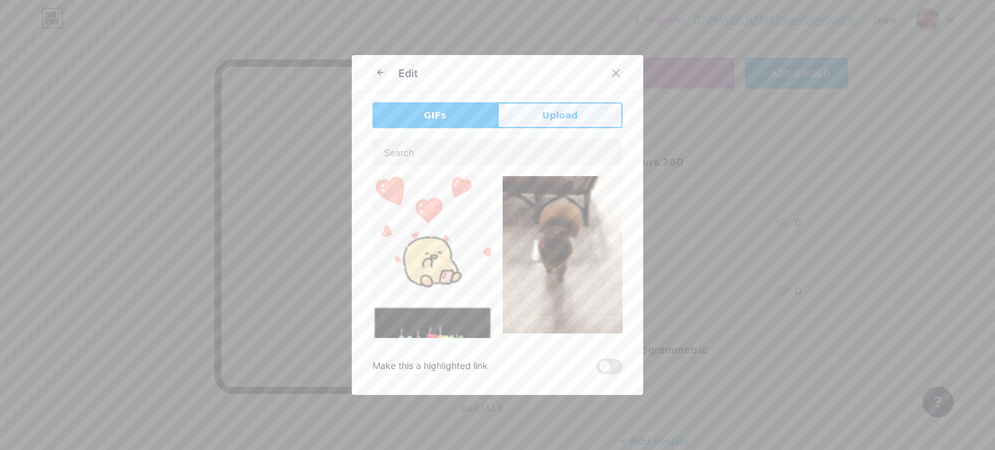
click at [553, 113] on span "Upload" at bounding box center [560, 116] width 36 height 14
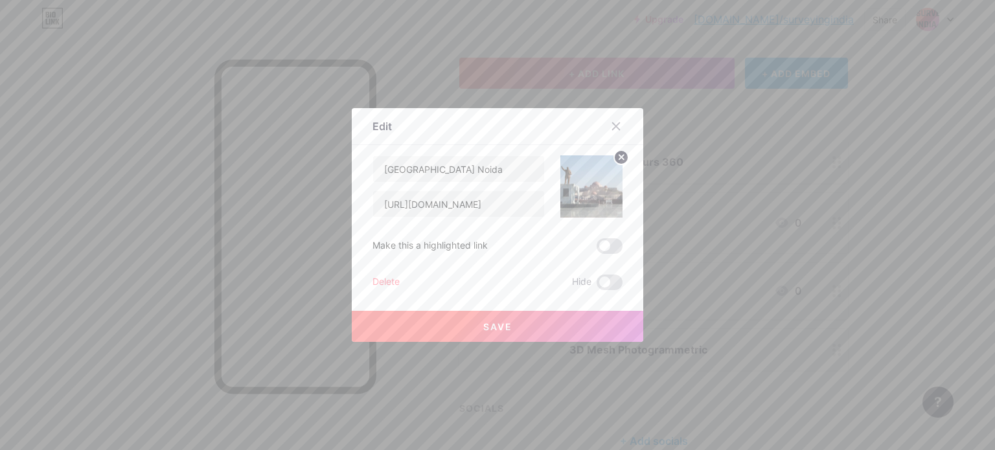
click at [506, 324] on span "Save" at bounding box center [497, 326] width 29 height 11
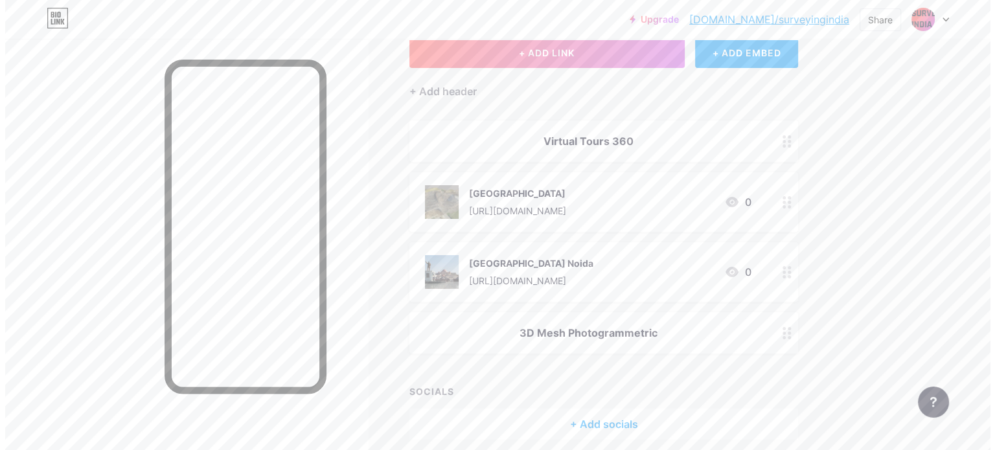
scroll to position [7, 0]
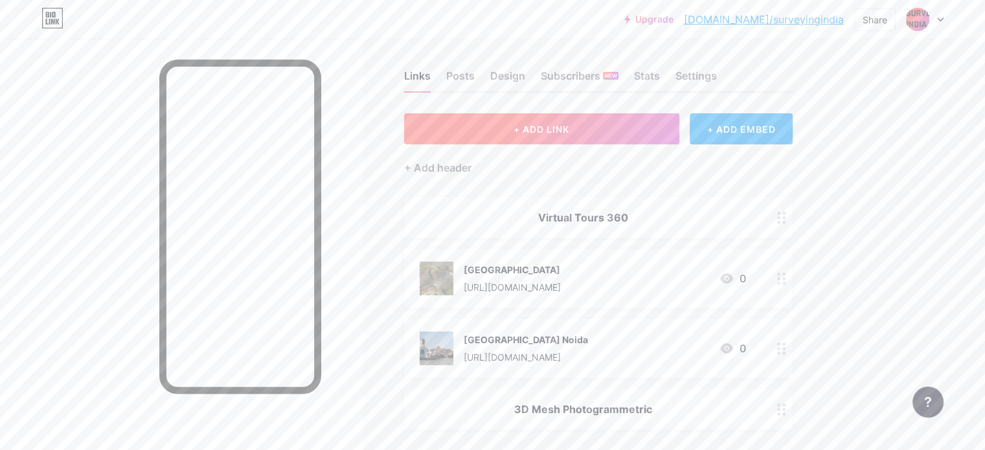
click at [620, 135] on button "+ ADD LINK" at bounding box center [541, 128] width 275 height 31
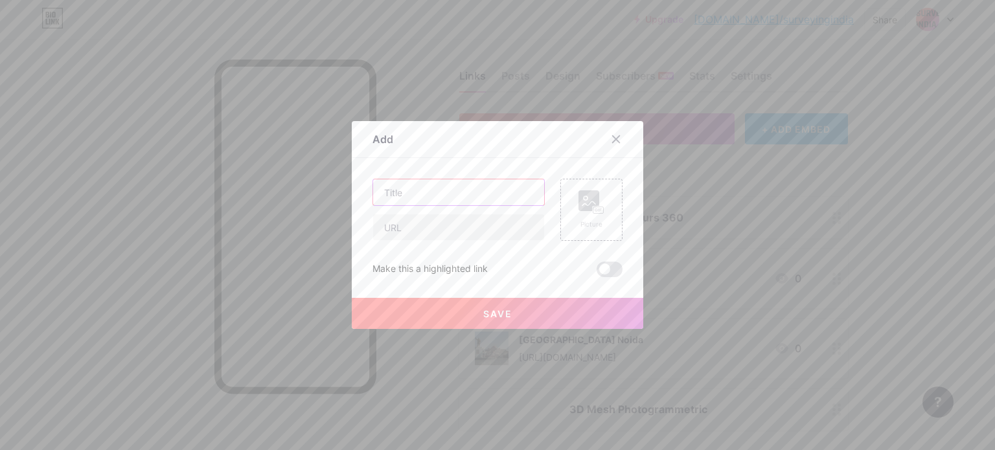
click at [400, 197] on input "text" at bounding box center [458, 192] width 171 height 26
type input "[DEMOGRAPHIC_DATA]"
drag, startPoint x: 421, startPoint y: 227, endPoint x: 429, endPoint y: 230, distance: 8.2
click at [421, 225] on input "text" at bounding box center [458, 227] width 171 height 26
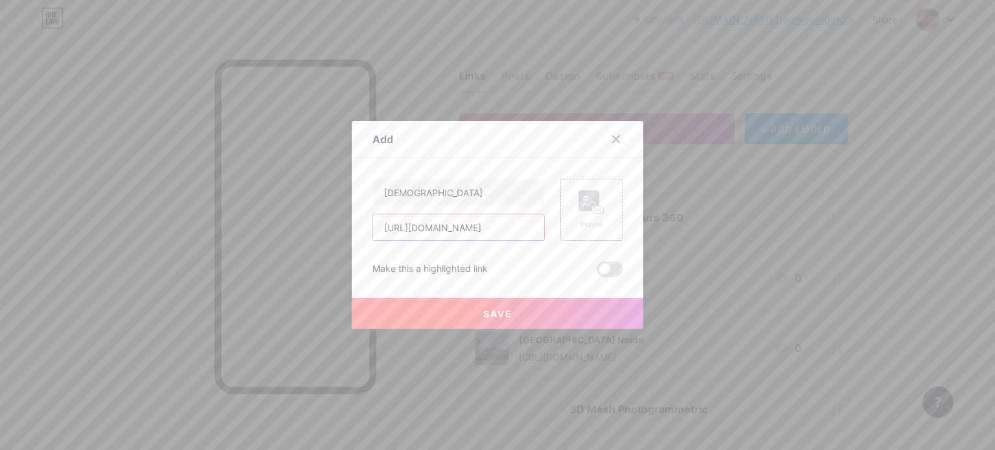
drag, startPoint x: 525, startPoint y: 226, endPoint x: 483, endPoint y: 238, distance: 43.7
click at [483, 238] on input "[URL][DOMAIN_NAME]" at bounding box center [458, 227] width 171 height 26
type input "[URL][DOMAIN_NAME]"
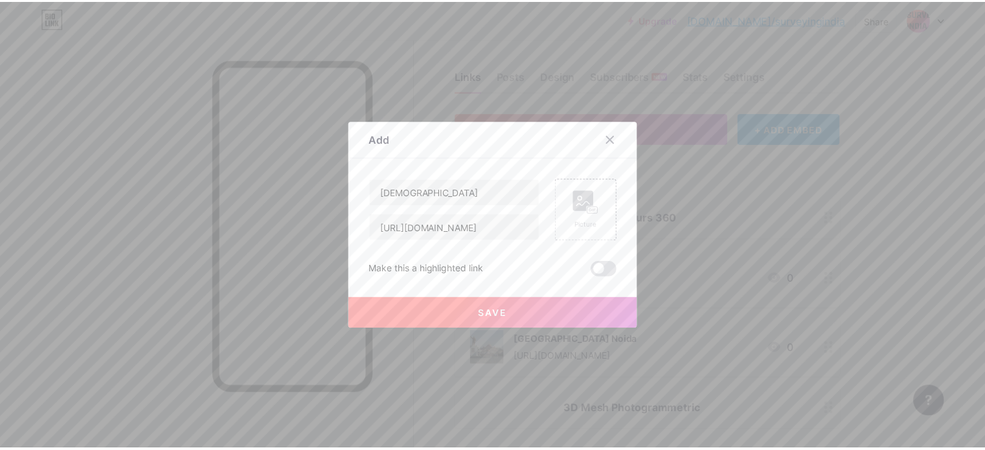
scroll to position [0, 0]
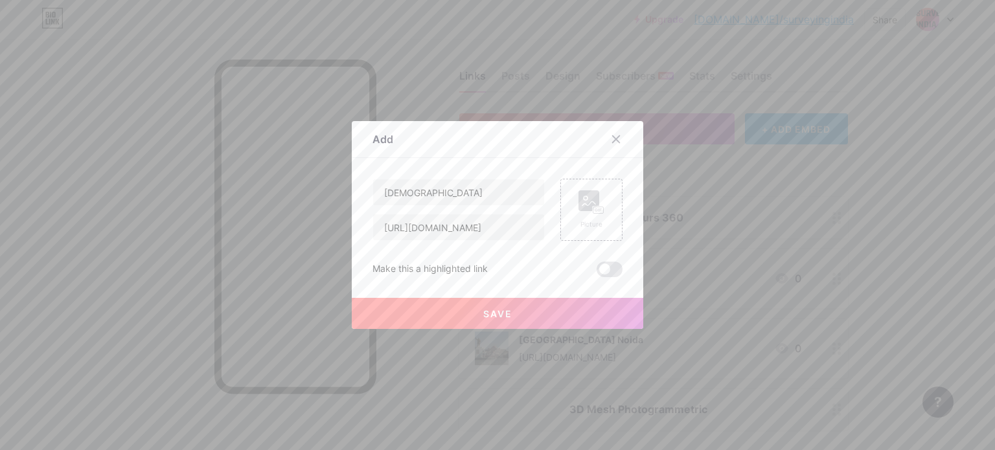
click at [505, 313] on span "Save" at bounding box center [497, 313] width 29 height 11
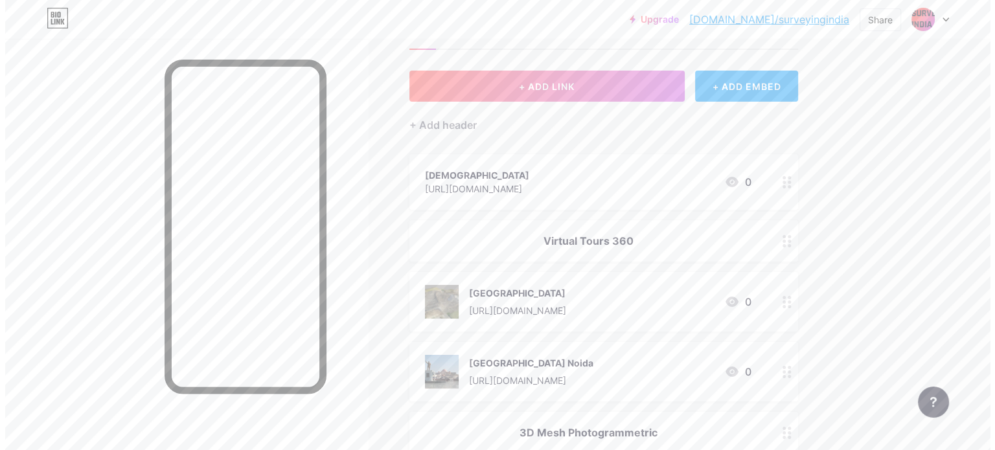
scroll to position [72, 0]
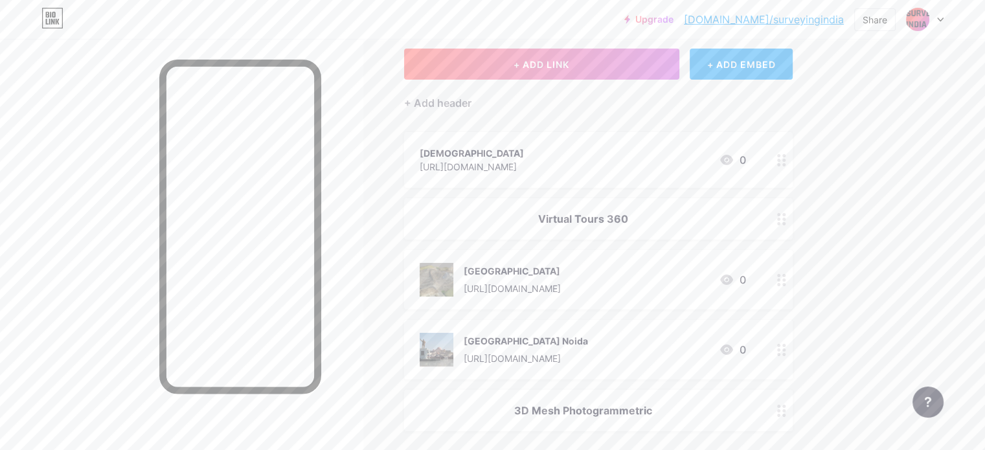
drag, startPoint x: 625, startPoint y: 157, endPoint x: 643, endPoint y: 355, distance: 199.2
click at [643, 355] on span "[DEMOGRAPHIC_DATA] [URL][DOMAIN_NAME] 0 Virtual Tours 360 [GEOGRAPHIC_DATA] [UR…" at bounding box center [598, 281] width 389 height 299
click at [847, 191] on div "Links Posts Design Subscribers NEW Stats Settings + ADD LINK + ADD EMBED + Add …" at bounding box center [423, 275] width 847 height 616
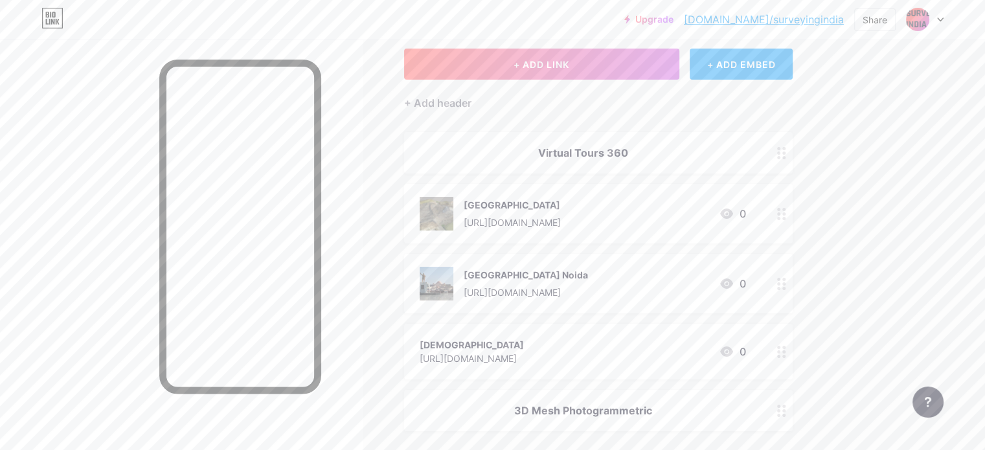
click at [787, 352] on icon at bounding box center [782, 352] width 9 height 12
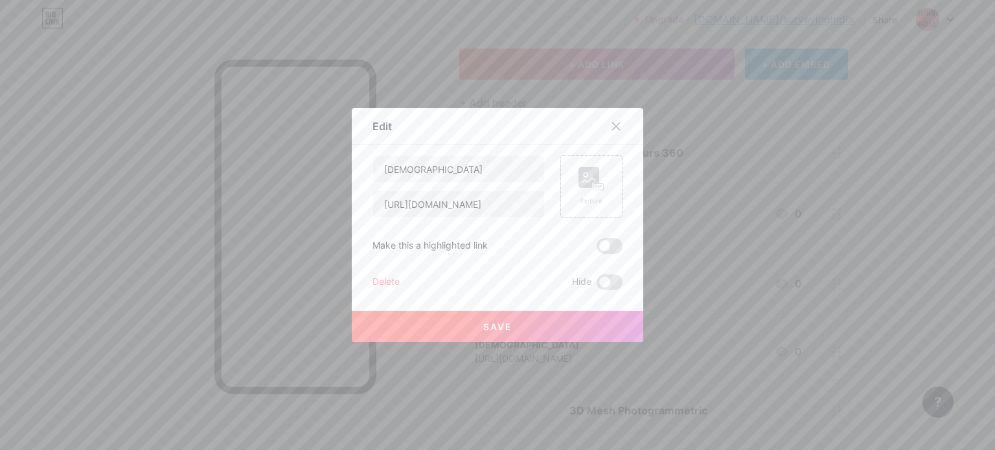
click at [586, 194] on div "Picture" at bounding box center [592, 186] width 26 height 39
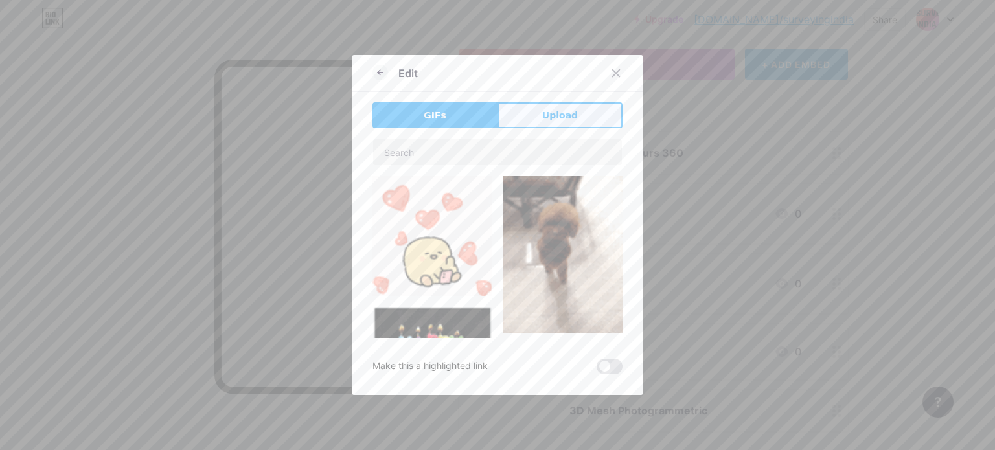
click at [549, 122] on button "Upload" at bounding box center [560, 115] width 125 height 26
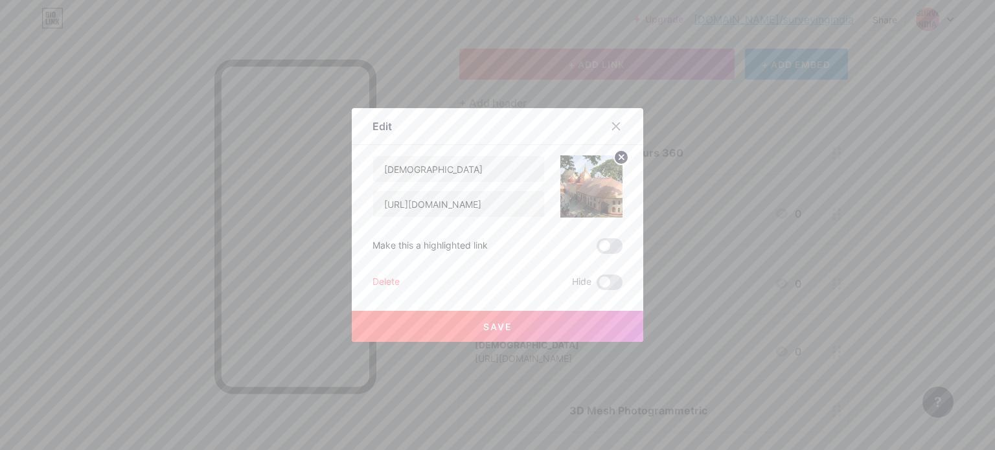
click at [568, 325] on button "Save" at bounding box center [498, 326] width 292 height 31
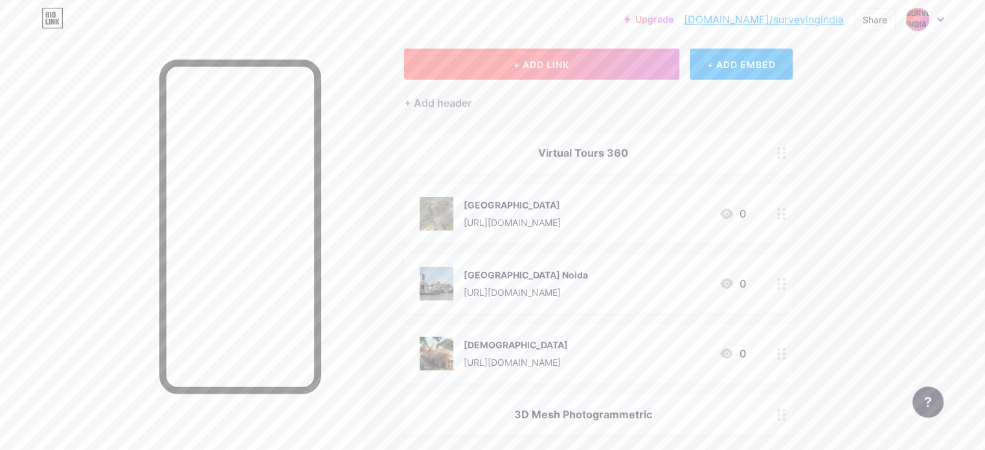
click at [570, 64] on span "+ ADD LINK" at bounding box center [542, 64] width 56 height 11
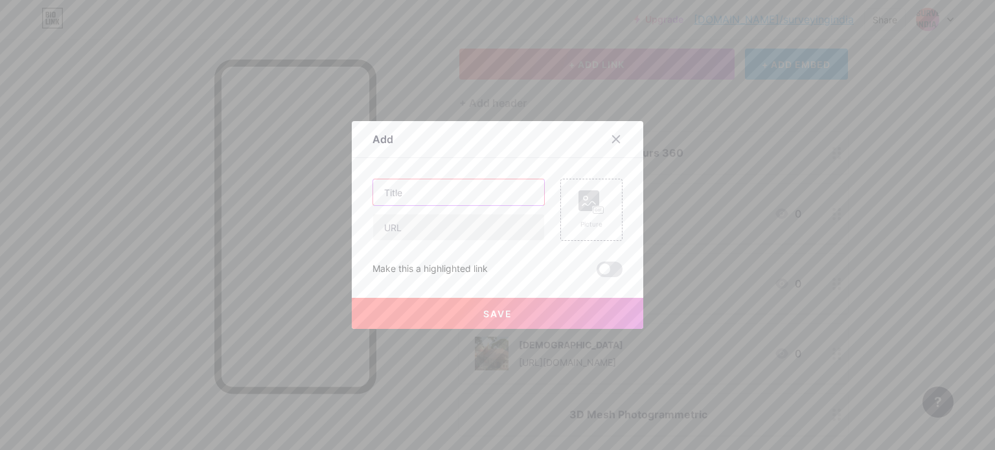
click at [422, 179] on input "text" at bounding box center [458, 192] width 171 height 26
type input "NIFT Gandinagar"
click at [435, 230] on input "text" at bounding box center [458, 227] width 171 height 26
type input "[DOMAIN_NAME][URL]"
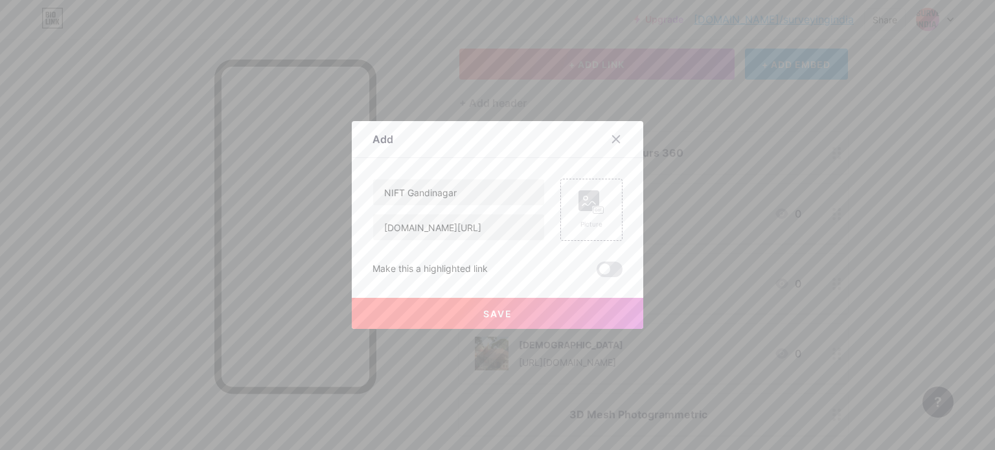
click at [497, 313] on span "Save" at bounding box center [497, 313] width 29 height 11
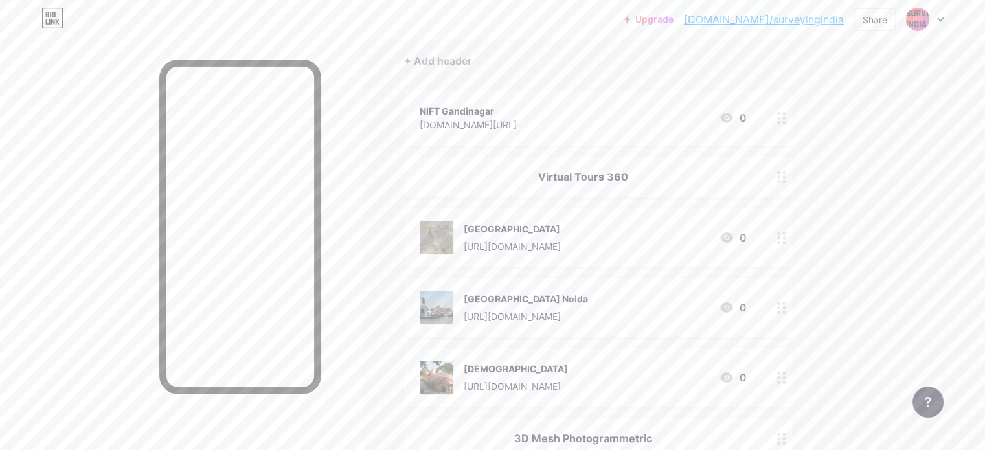
scroll to position [137, 0]
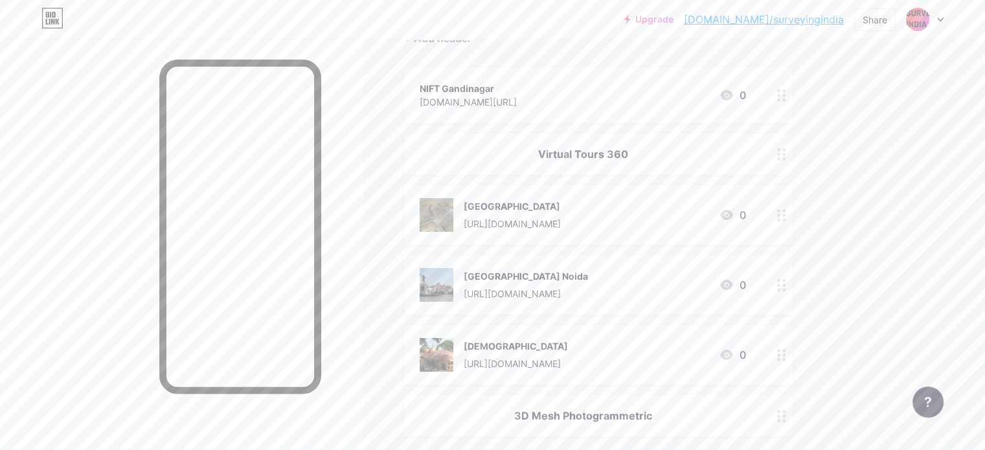
drag, startPoint x: 615, startPoint y: 87, endPoint x: 678, endPoint y: 336, distance: 256.1
click at [635, 360] on span "NIFT Gandinagar [DOMAIN_NAME][URL] 0 Virtual Tours 360 [GEOGRAPHIC_DATA] [URL][…" at bounding box center [598, 251] width 389 height 369
click at [847, 264] on div "Links Posts Design Subscribers NEW Stats Settings + ADD LINK + ADD EMBED + Add …" at bounding box center [423, 245] width 847 height 686
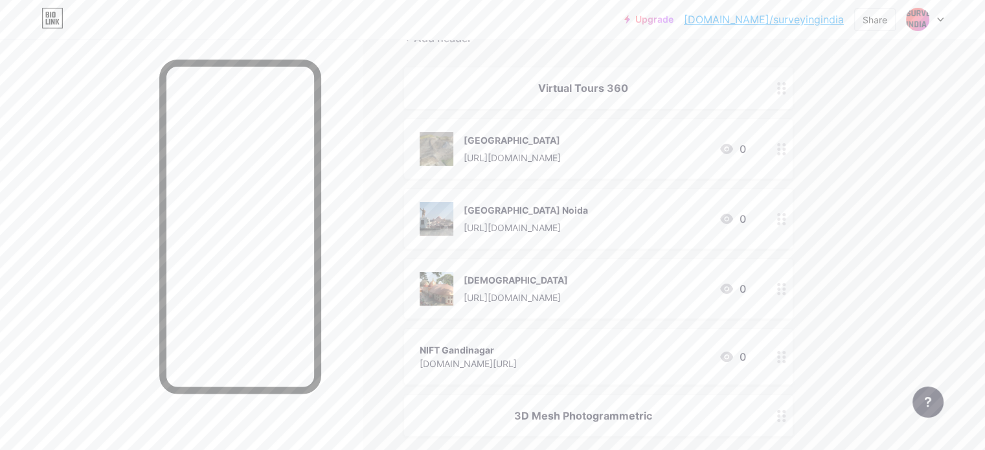
click at [787, 358] on icon at bounding box center [782, 357] width 9 height 12
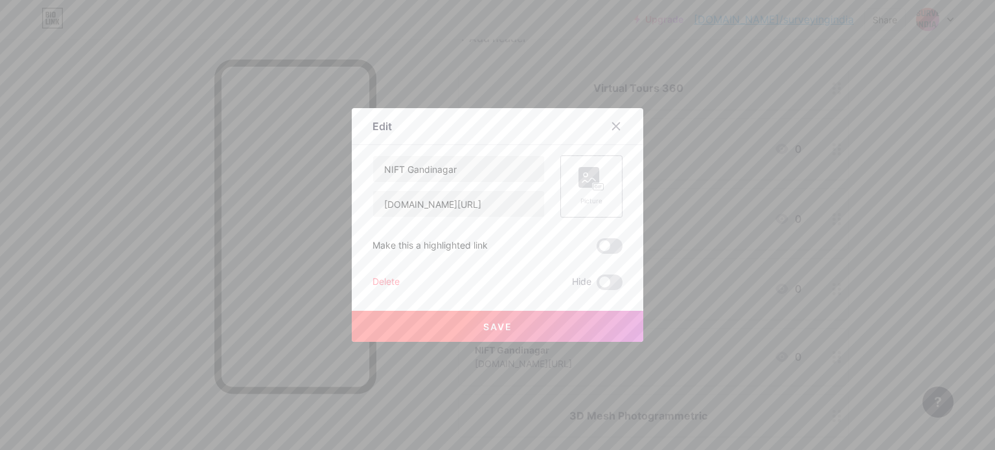
click at [571, 189] on div "Picture" at bounding box center [591, 187] width 62 height 62
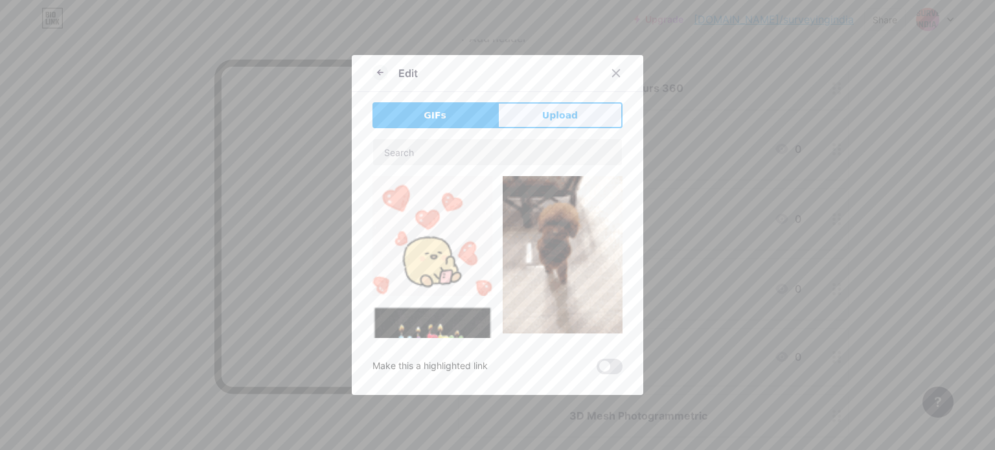
click at [563, 111] on span "Upload" at bounding box center [560, 116] width 36 height 14
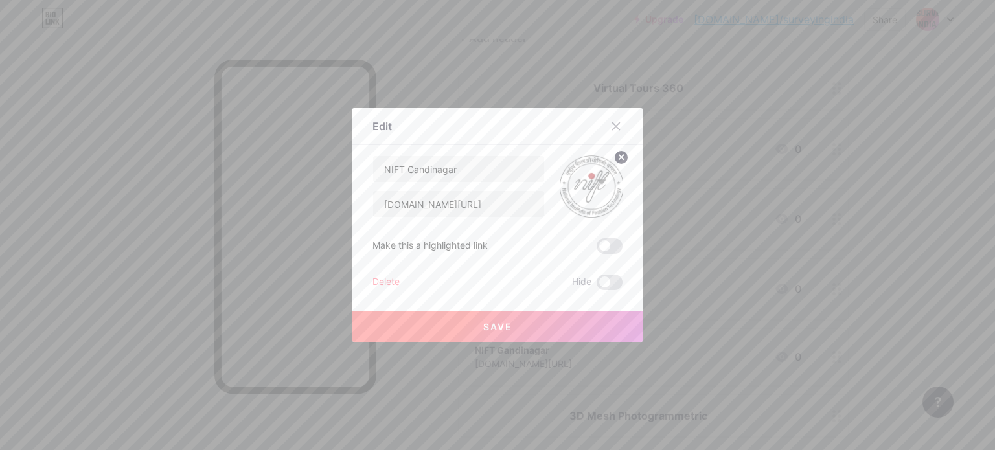
click at [471, 330] on button "Save" at bounding box center [498, 326] width 292 height 31
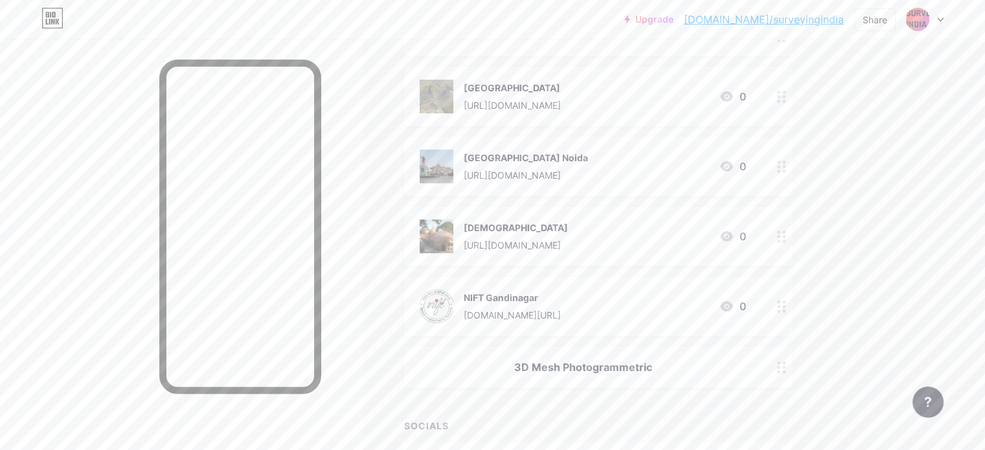
scroll to position [194, 0]
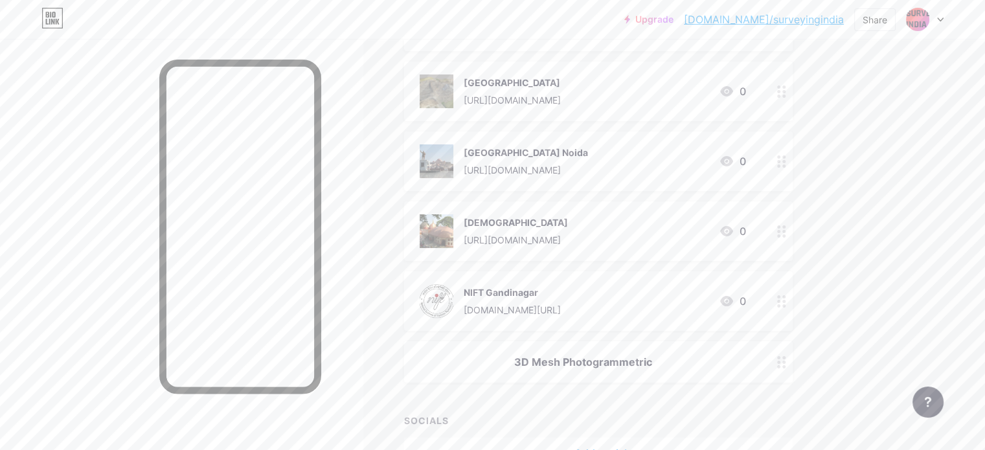
drag, startPoint x: 630, startPoint y: 89, endPoint x: 718, endPoint y: 251, distance: 184.4
click at [635, 322] on span "Virtual Tours 360 [GEOGRAPHIC_DATA] [URL][DOMAIN_NAME] 0 [GEOGRAPHIC_DATA] [URL…" at bounding box center [598, 196] width 389 height 373
click at [847, 181] on div "Links Posts Design Subscribers NEW Stats Settings + ADD LINK + ADD EMBED + Add …" at bounding box center [423, 188] width 847 height 689
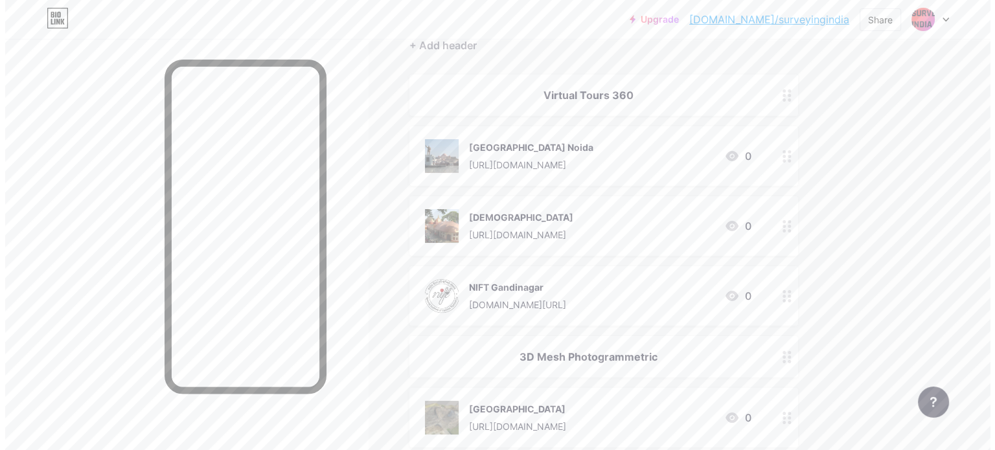
scroll to position [0, 0]
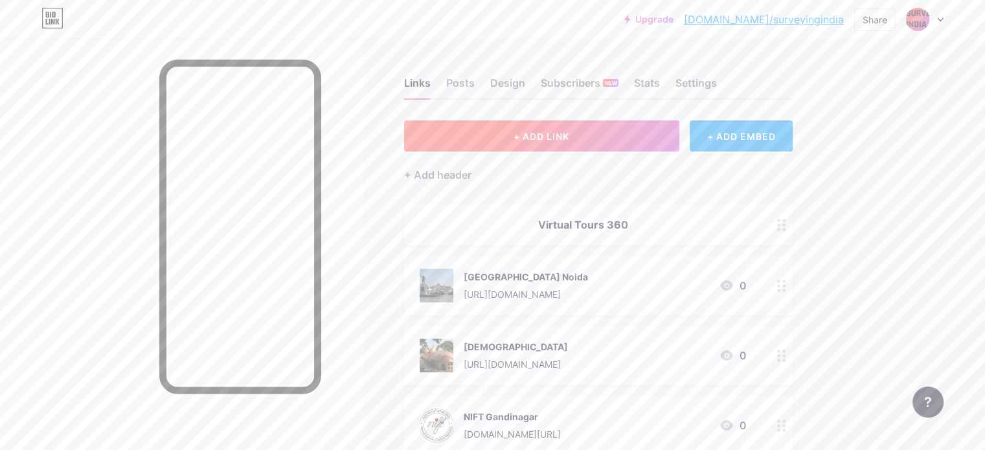
click at [570, 140] on span "+ ADD LINK" at bounding box center [542, 136] width 56 height 11
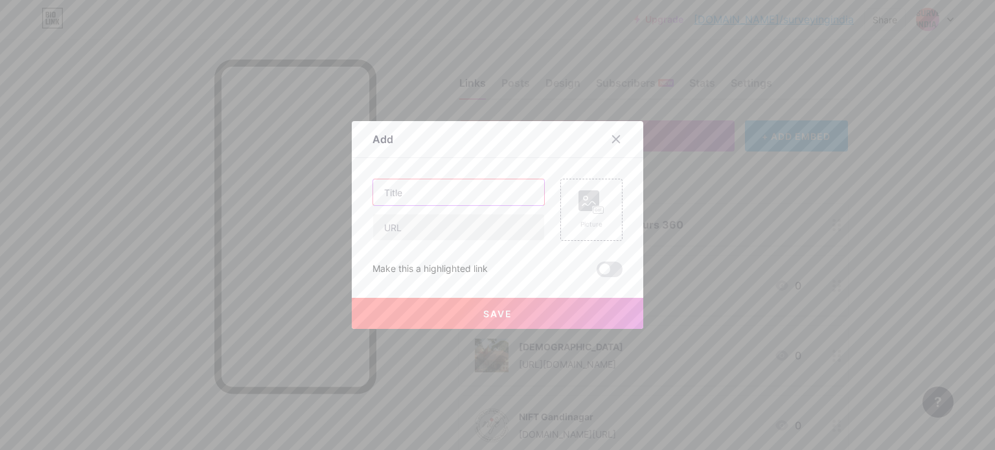
click at [404, 181] on input "text" at bounding box center [458, 192] width 171 height 26
drag, startPoint x: 521, startPoint y: 194, endPoint x: 456, endPoint y: 189, distance: 65.0
click at [456, 189] on input "REC Iffco Chowk Meeting room" at bounding box center [458, 192] width 171 height 26
type input "REC Iffco Chowk Conference"
click at [467, 225] on input "text" at bounding box center [458, 227] width 171 height 26
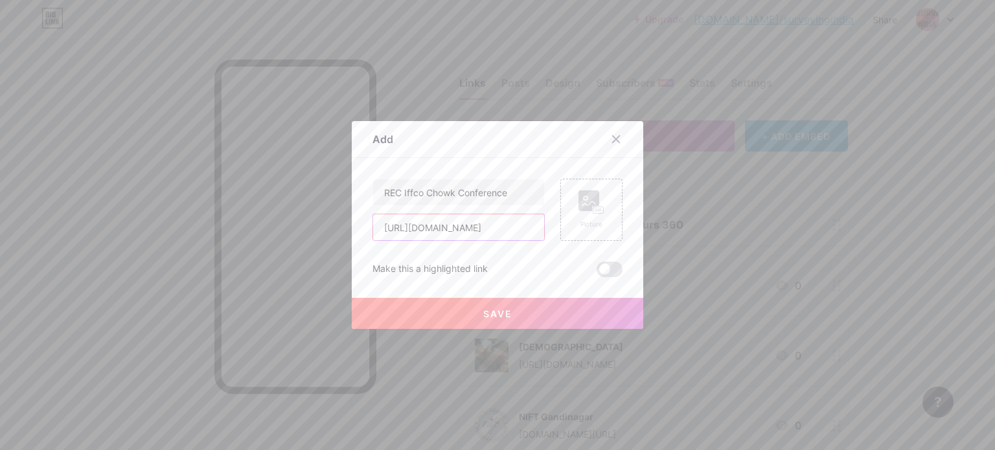
scroll to position [0, 80]
drag, startPoint x: 522, startPoint y: 227, endPoint x: 483, endPoint y: 229, distance: 38.3
click at [483, 229] on input "[URL][DOMAIN_NAME]" at bounding box center [458, 227] width 171 height 26
type input "[URL][DOMAIN_NAME]"
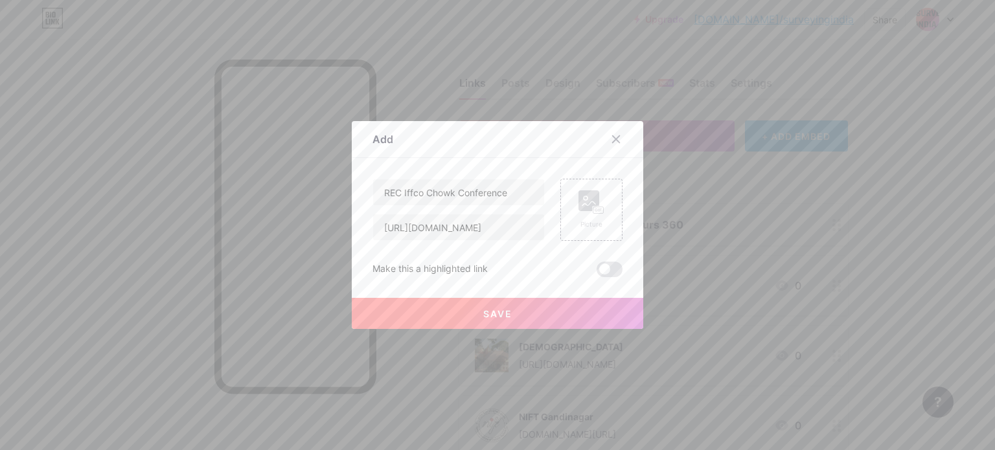
click at [483, 315] on span "Save" at bounding box center [497, 313] width 29 height 11
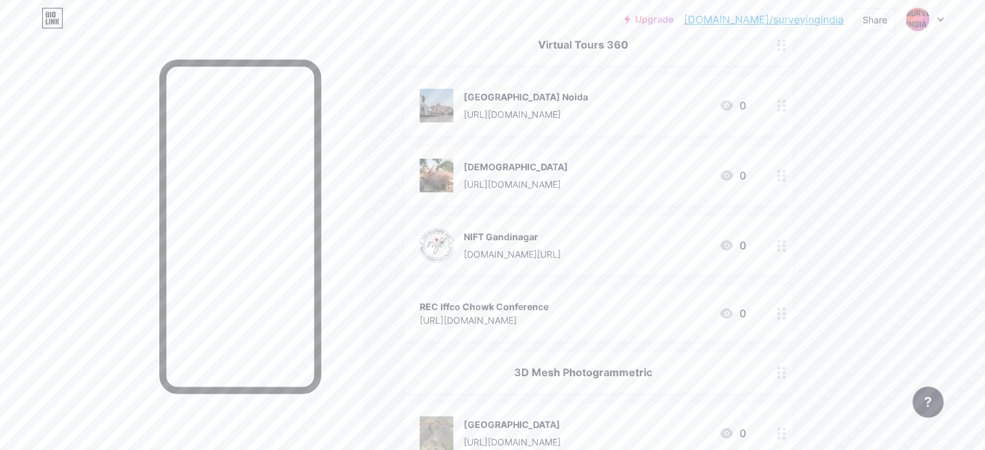
scroll to position [194, 0]
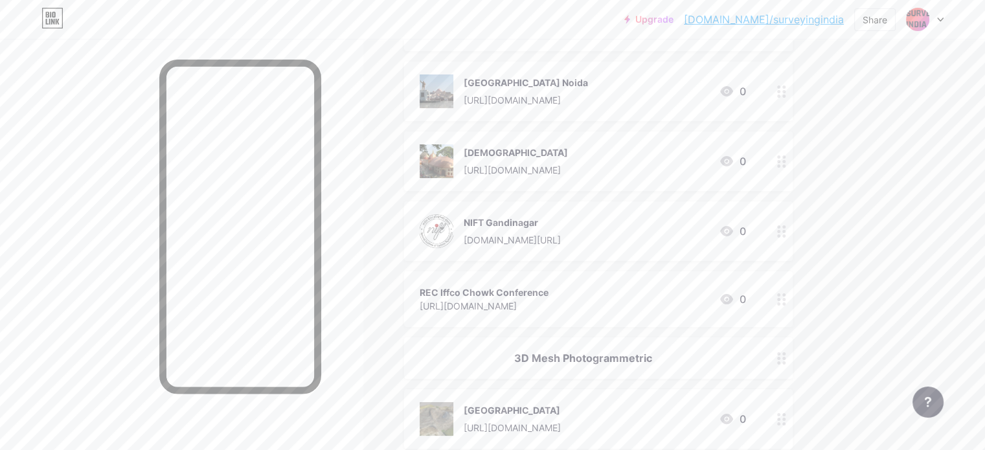
click at [787, 300] on icon at bounding box center [782, 300] width 9 height 12
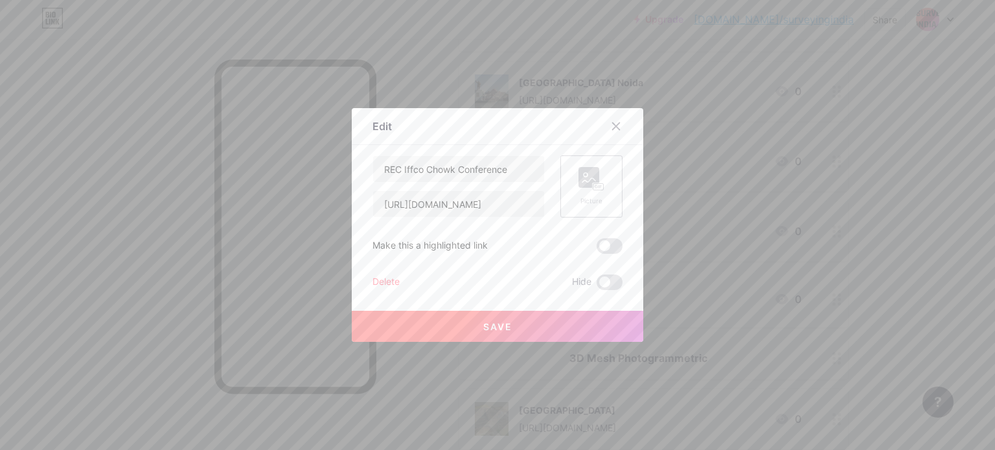
click at [594, 194] on div "Picture" at bounding box center [592, 186] width 26 height 39
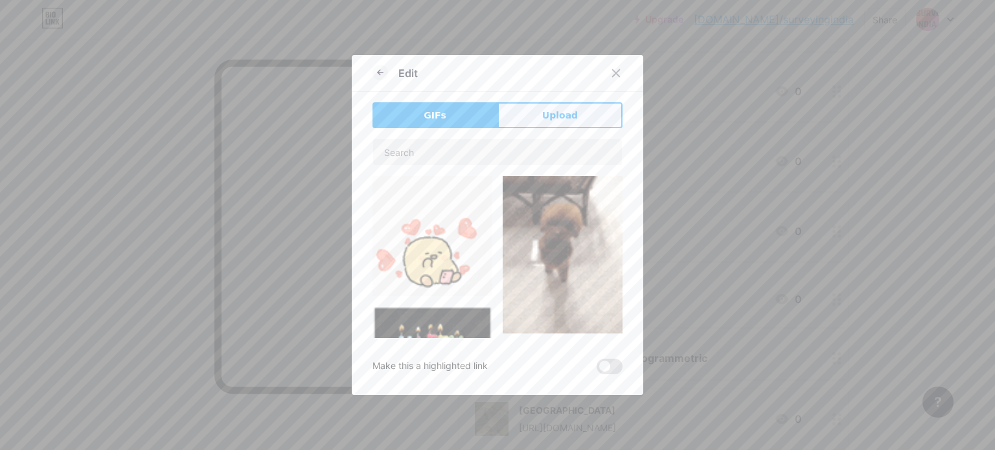
click at [547, 109] on span "Upload" at bounding box center [560, 116] width 36 height 14
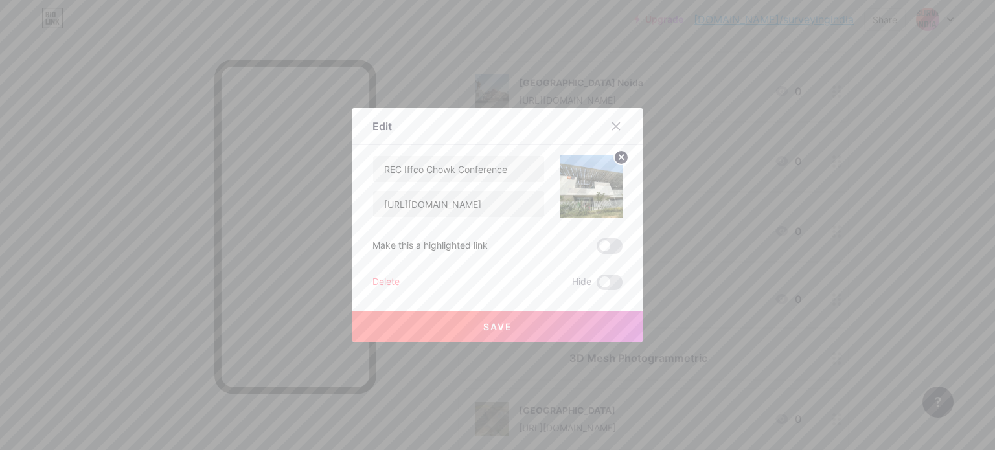
click at [559, 332] on button "Save" at bounding box center [498, 326] width 292 height 31
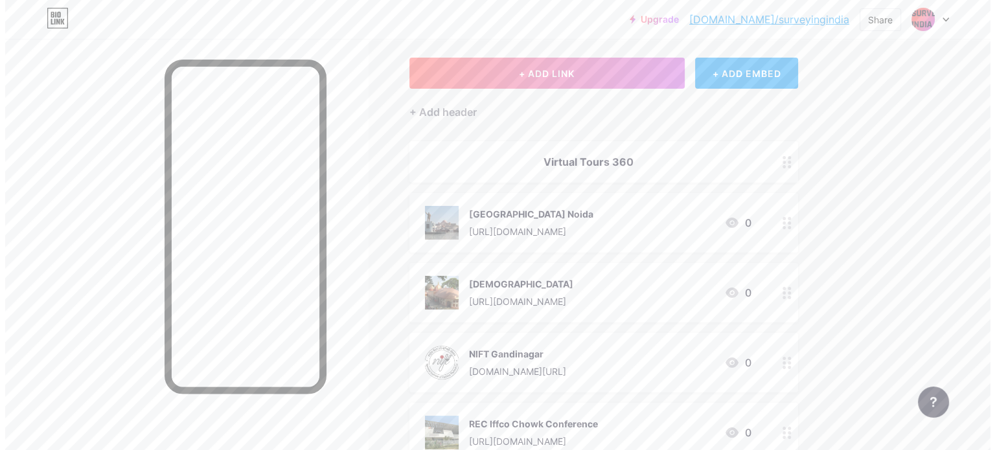
scroll to position [0, 0]
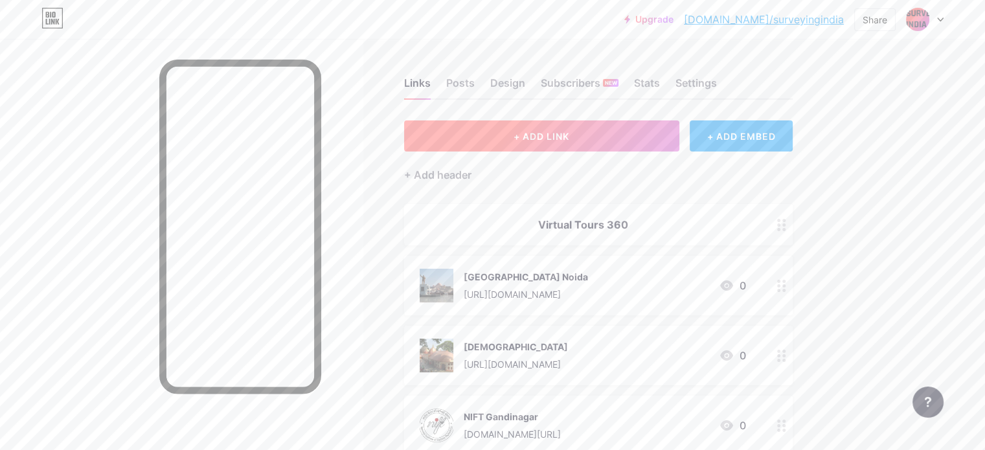
click at [549, 132] on button "+ ADD LINK" at bounding box center [541, 136] width 275 height 31
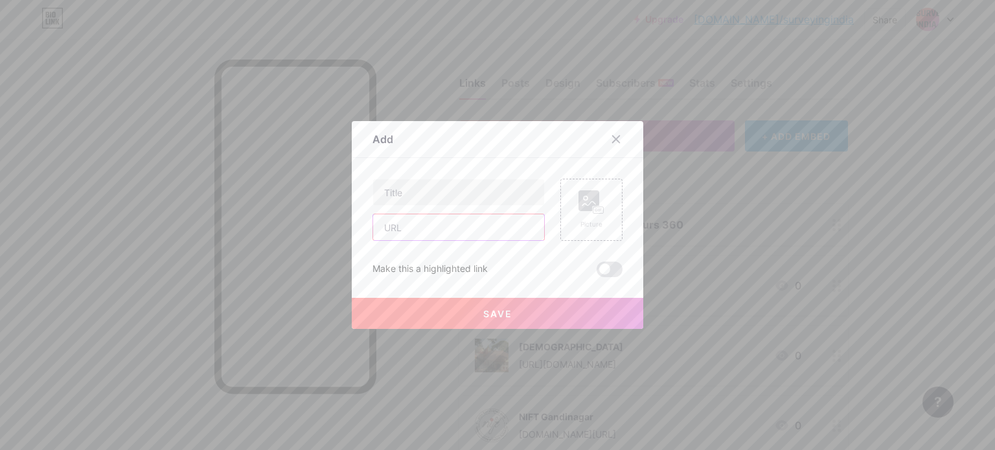
click at [461, 233] on input "text" at bounding box center [458, 227] width 171 height 26
paste input "[URL][DOMAIN_NAME]"
type input "[URL][DOMAIN_NAME]"
click at [420, 200] on input "text" at bounding box center [458, 192] width 171 height 26
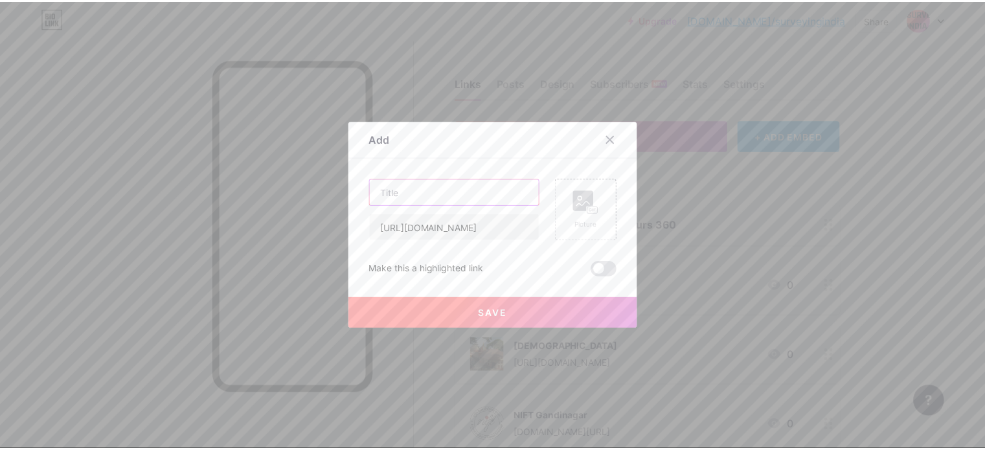
scroll to position [0, 0]
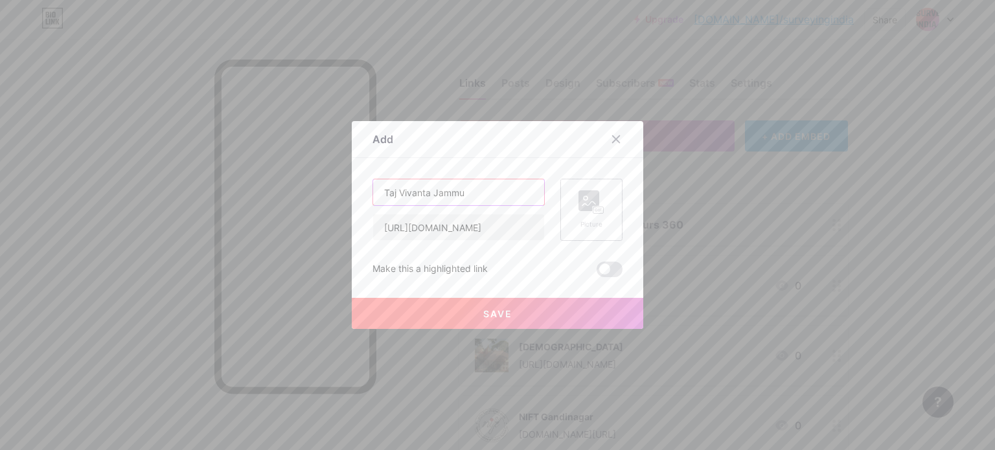
type input "Taj Vivanta Jammu"
click at [600, 209] on div "Picture" at bounding box center [591, 210] width 62 height 62
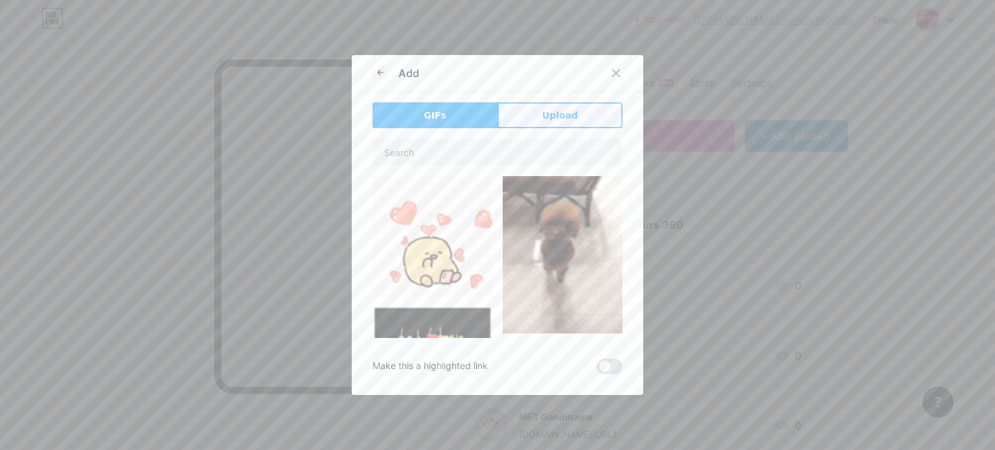
click at [568, 117] on span "Upload" at bounding box center [560, 116] width 36 height 14
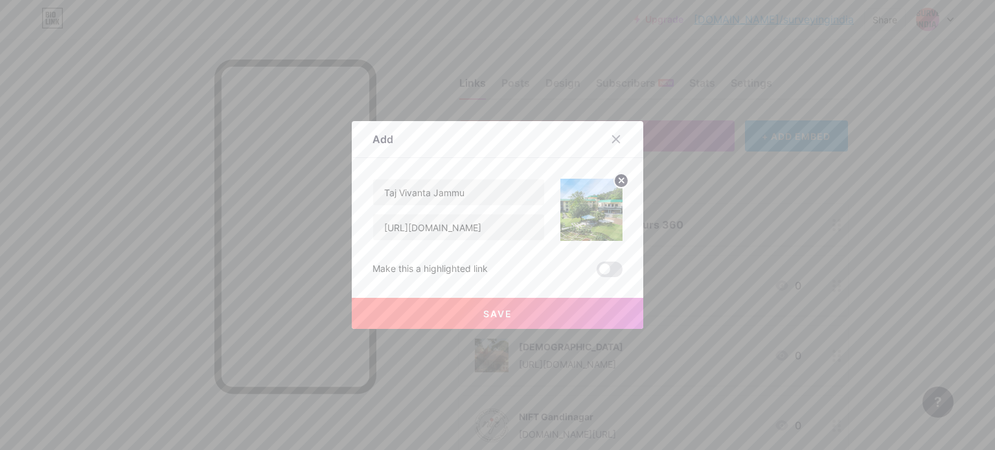
click at [514, 317] on button "Save" at bounding box center [498, 313] width 292 height 31
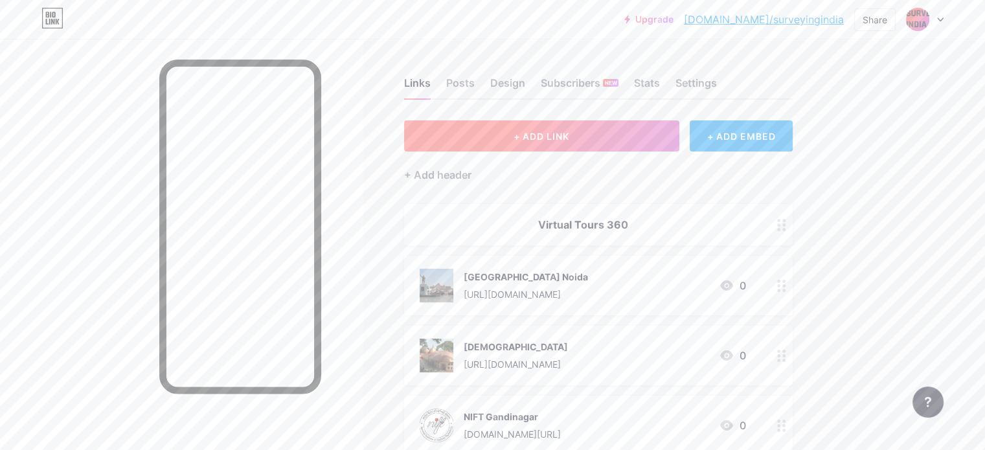
click at [636, 139] on button "+ ADD LINK" at bounding box center [541, 136] width 275 height 31
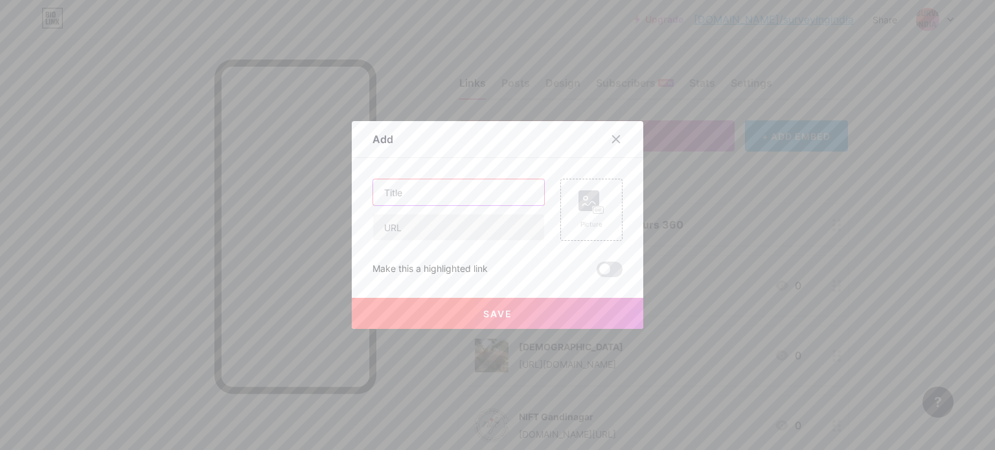
drag, startPoint x: 422, startPoint y: 203, endPoint x: 423, endPoint y: 197, distance: 6.5
click at [422, 202] on input "text" at bounding box center [458, 192] width 171 height 26
type input "Bhondsi Farm Renovation"
click at [417, 216] on input "text" at bounding box center [458, 227] width 171 height 26
click at [510, 228] on input "[URL][DOMAIN_NAME]" at bounding box center [458, 227] width 171 height 26
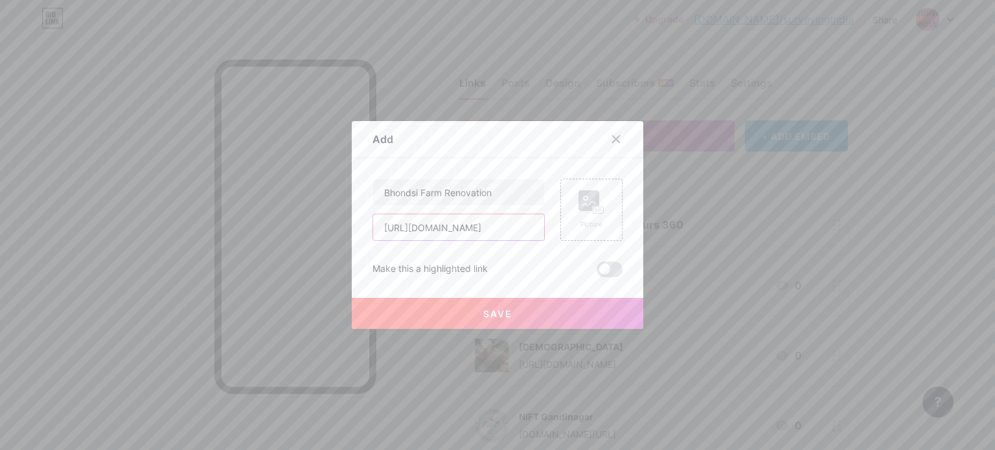
scroll to position [0, 78]
drag, startPoint x: 459, startPoint y: 229, endPoint x: 505, endPoint y: 235, distance: 47.0
click at [505, 235] on input "[URL][DOMAIN_NAME]" at bounding box center [458, 227] width 171 height 26
type input "[URL][DOMAIN_NAME]"
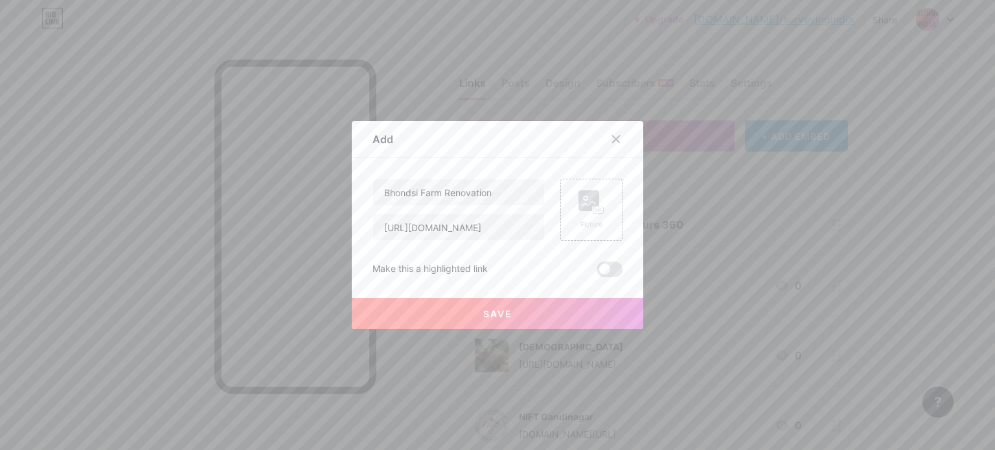
click at [508, 313] on button "Save" at bounding box center [498, 313] width 292 height 31
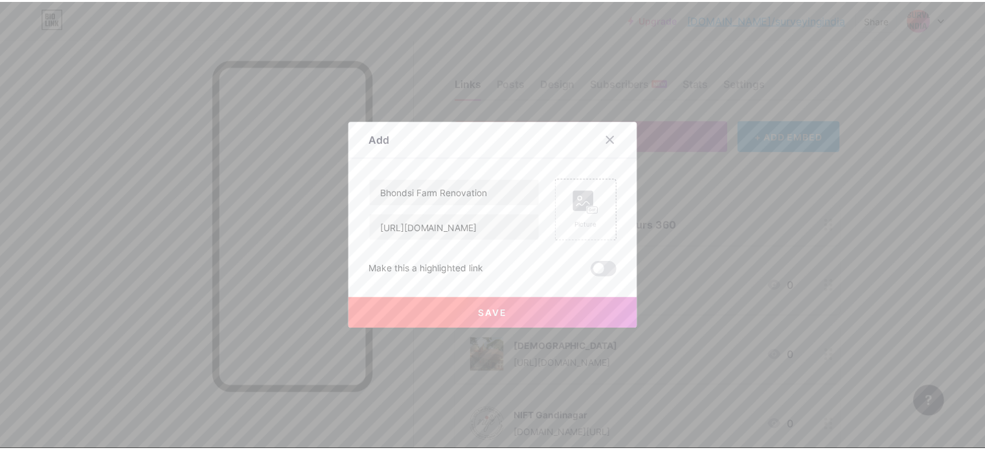
scroll to position [0, 0]
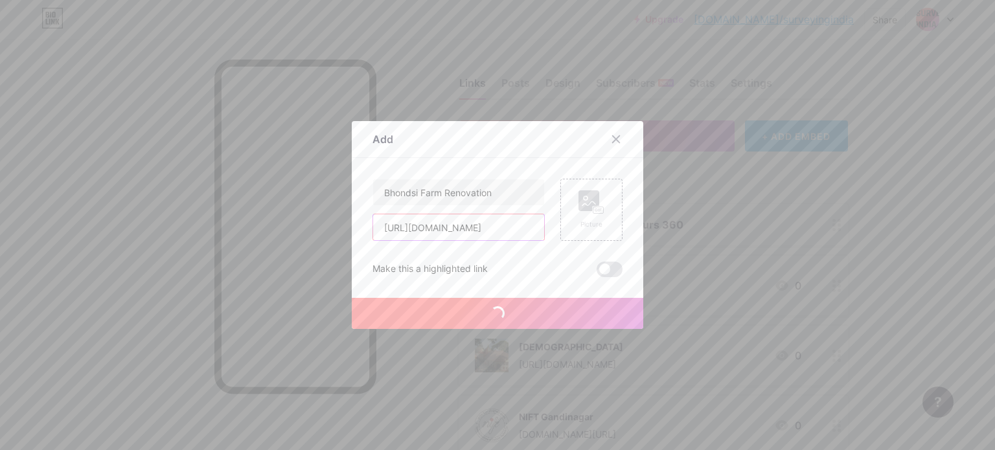
click at [468, 229] on input "[URL][DOMAIN_NAME]" at bounding box center [458, 227] width 171 height 26
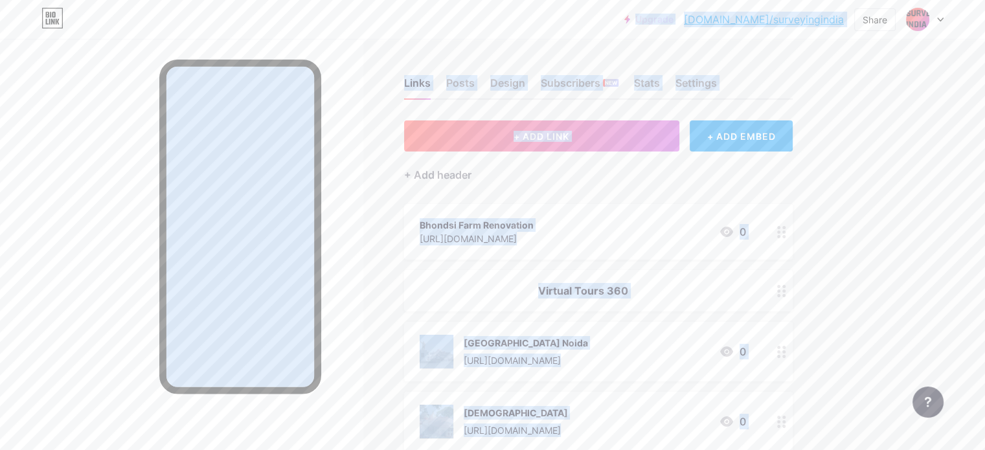
copy div "Upgrade [DOMAIN_NAME]/survey... [DOMAIN_NAME]/surveyingindia Share Switch accou…"
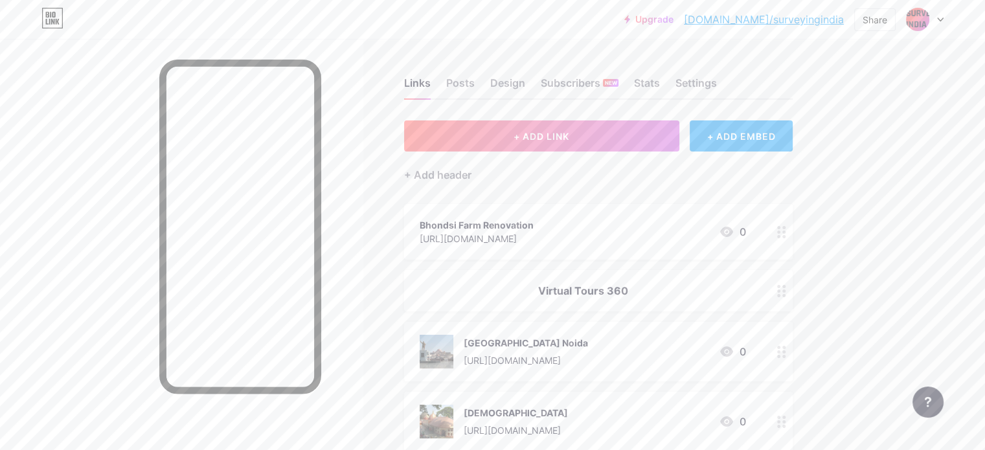
click at [534, 230] on div "Bhondsi Farm Renovation" at bounding box center [477, 225] width 114 height 14
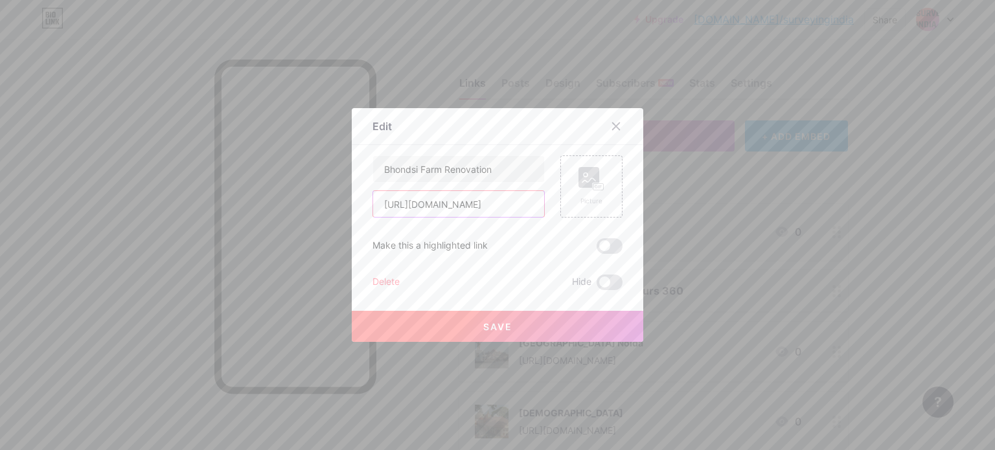
click at [483, 209] on input "[URL][DOMAIN_NAME]" at bounding box center [458, 204] width 171 height 26
click at [513, 320] on button "Save" at bounding box center [498, 326] width 292 height 31
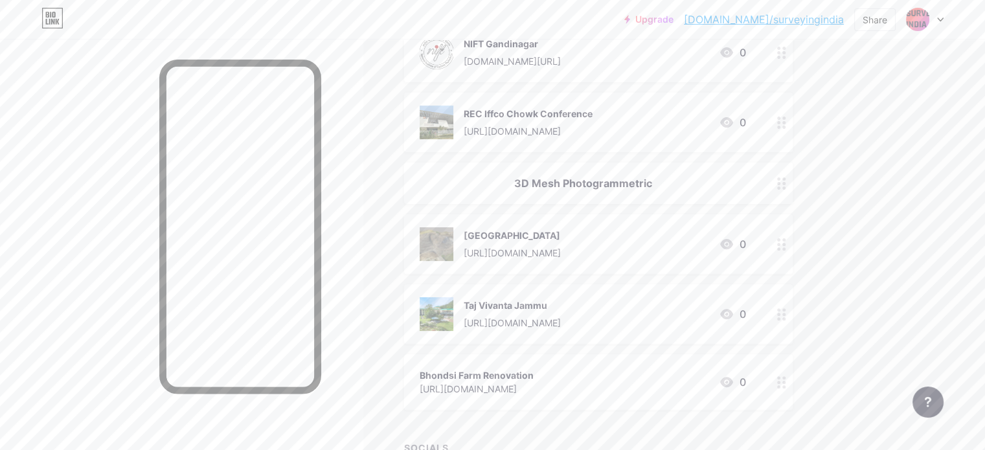
scroll to position [435, 0]
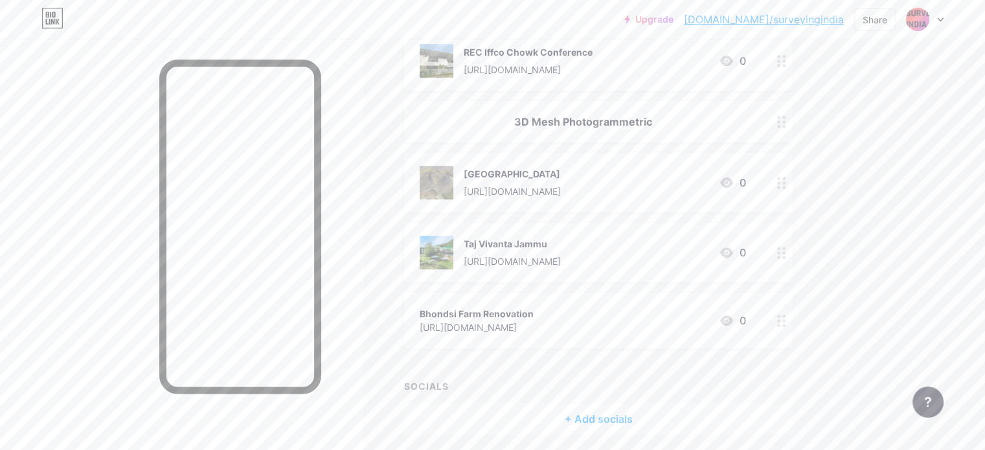
click at [516, 324] on div "[URL][DOMAIN_NAME]" at bounding box center [477, 328] width 114 height 14
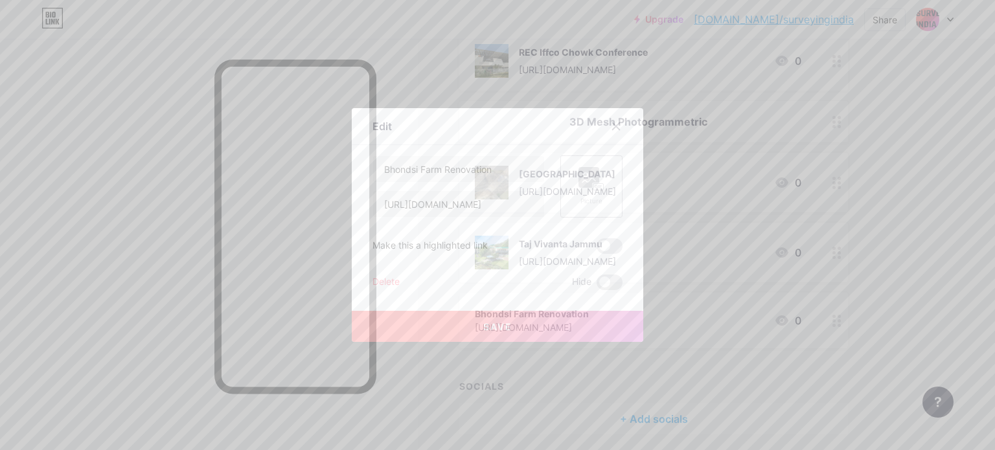
click at [597, 189] on rect at bounding box center [598, 187] width 10 height 6
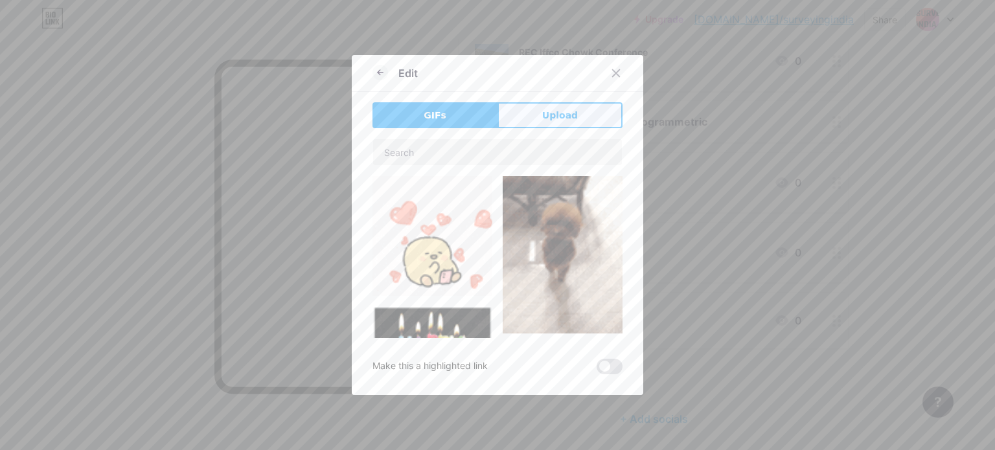
click at [581, 114] on button "Upload" at bounding box center [560, 115] width 125 height 26
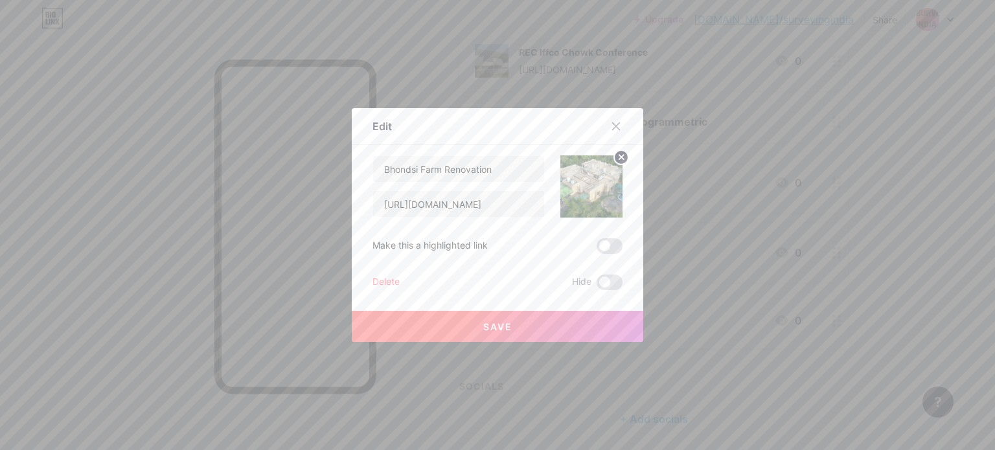
click at [469, 326] on button "Save" at bounding box center [498, 326] width 292 height 31
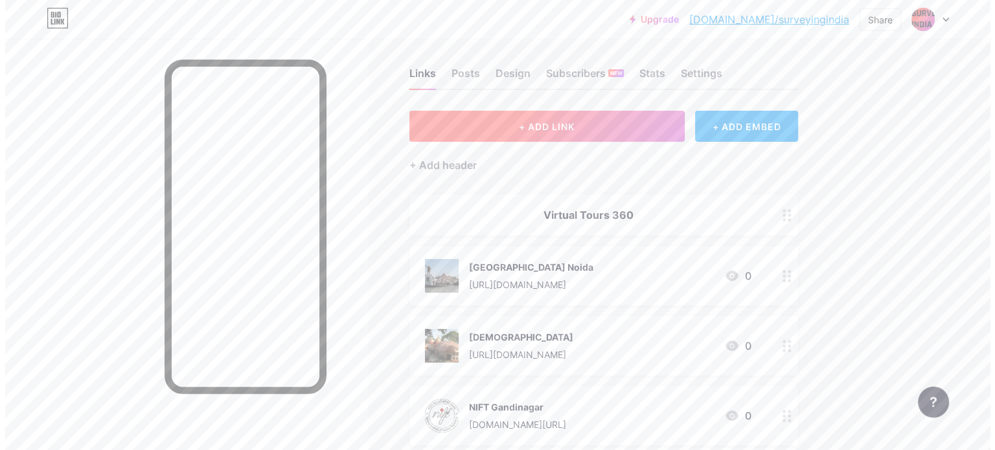
scroll to position [0, 0]
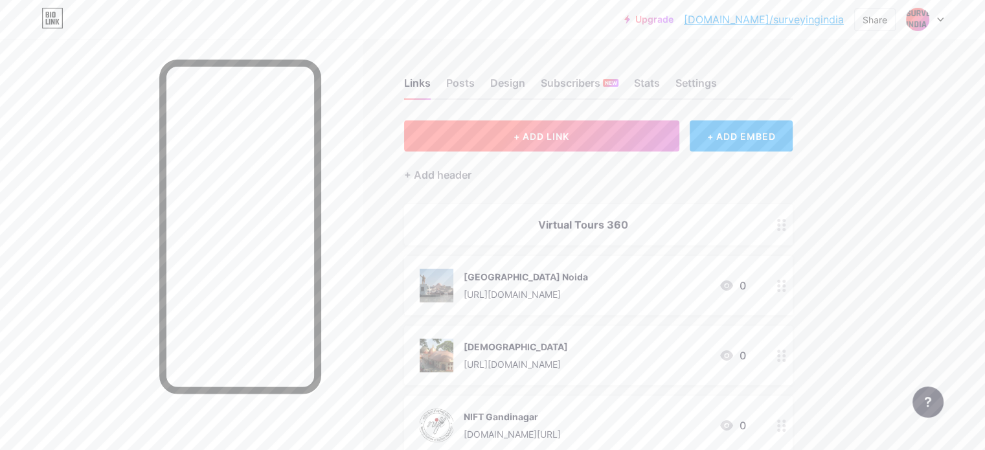
click at [570, 131] on span "+ ADD LINK" at bounding box center [542, 136] width 56 height 11
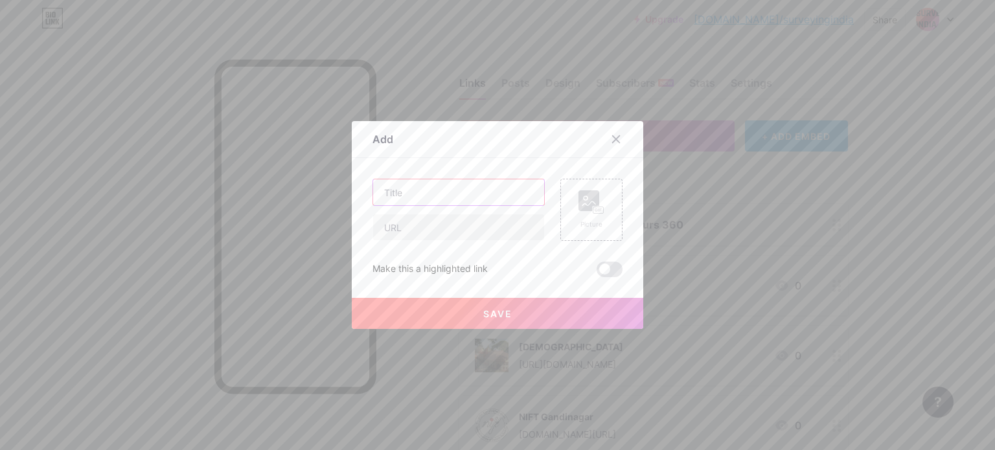
click at [455, 194] on input "text" at bounding box center [458, 192] width 171 height 26
type input "Tehri Dam Hilltop"
click at [432, 223] on input "text" at bounding box center [458, 227] width 171 height 26
click at [495, 230] on input "[URL][DOMAIN_NAME]" at bounding box center [458, 227] width 171 height 26
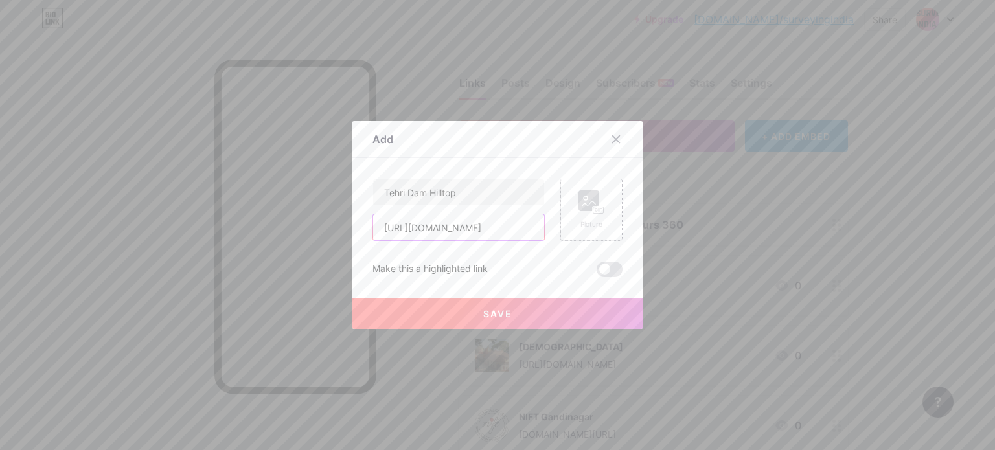
type input "[URL][DOMAIN_NAME]"
click at [581, 211] on rect at bounding box center [589, 200] width 21 height 21
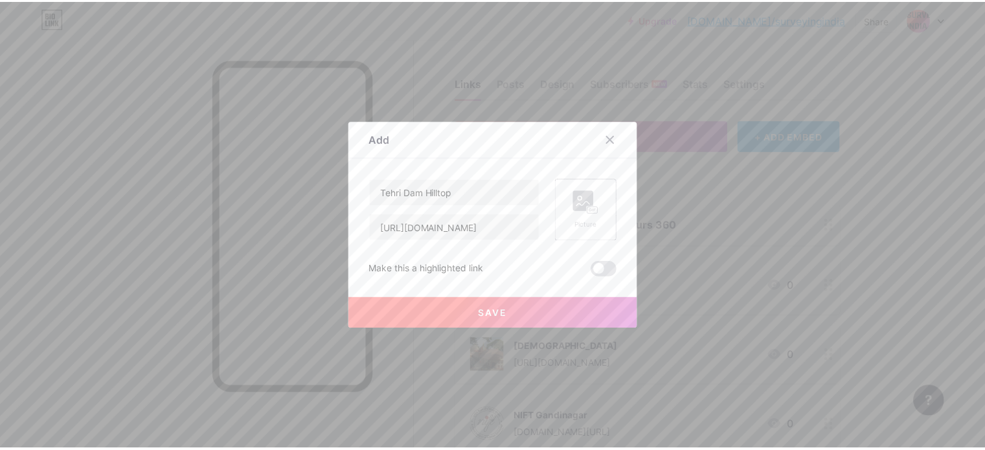
scroll to position [0, 0]
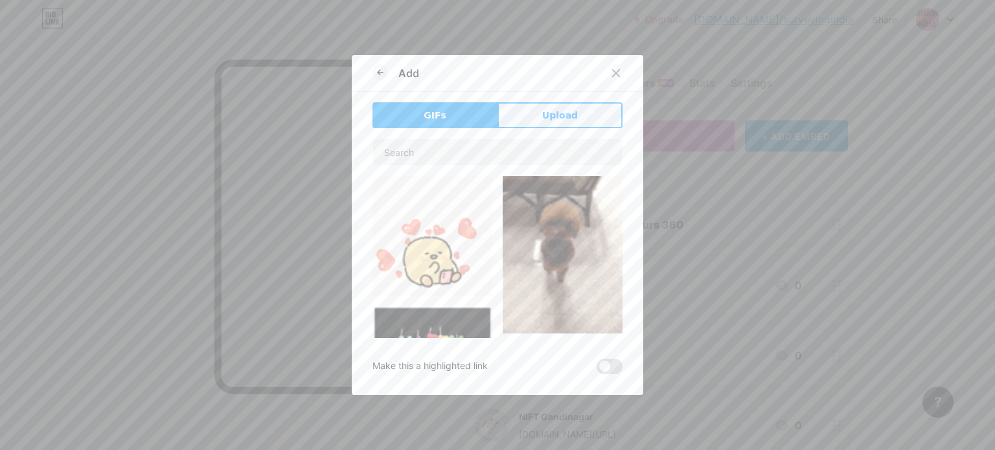
click at [555, 111] on span "Upload" at bounding box center [560, 116] width 36 height 14
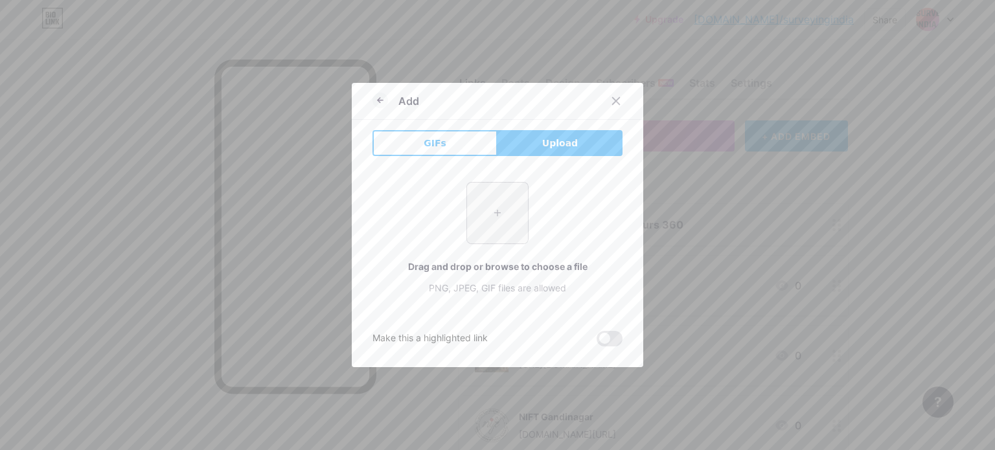
click at [503, 214] on input "file" at bounding box center [497, 213] width 61 height 61
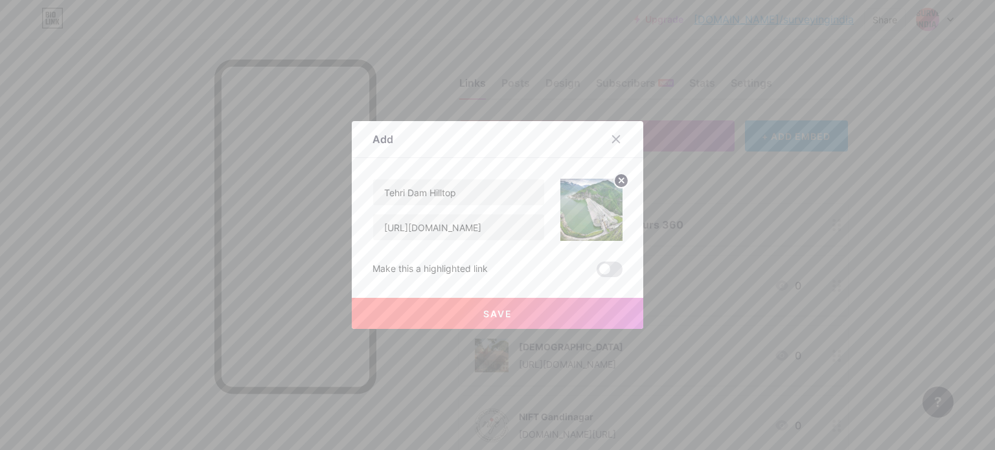
click at [506, 312] on span "Save" at bounding box center [497, 313] width 29 height 11
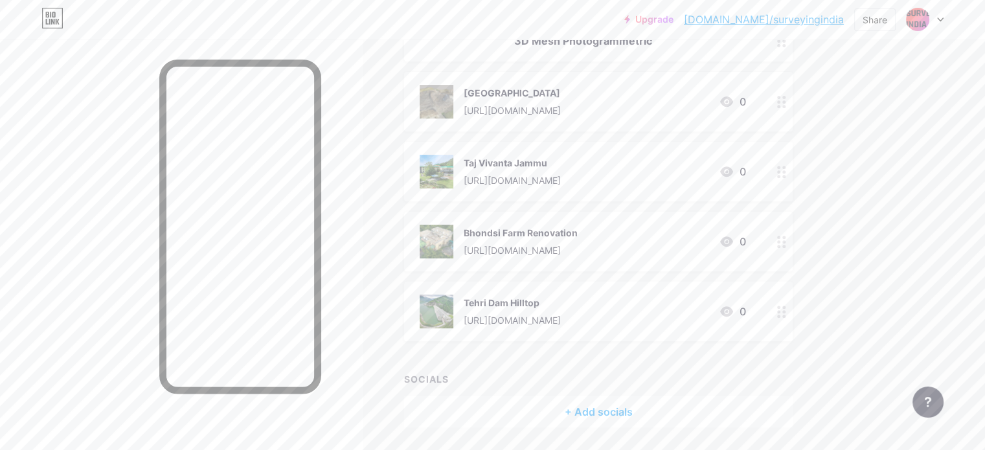
scroll to position [557, 0]
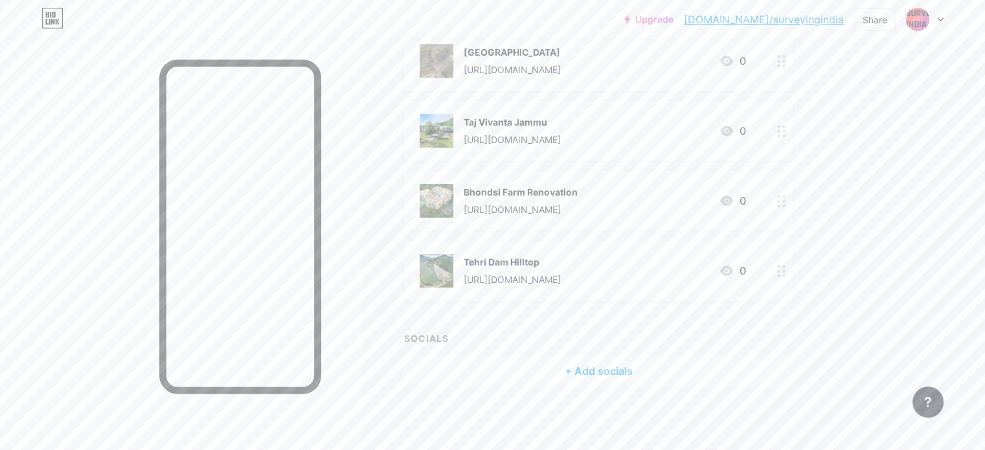
click at [561, 271] on div "Tehri Dam Hilltop [URL][DOMAIN_NAME]" at bounding box center [512, 271] width 97 height 34
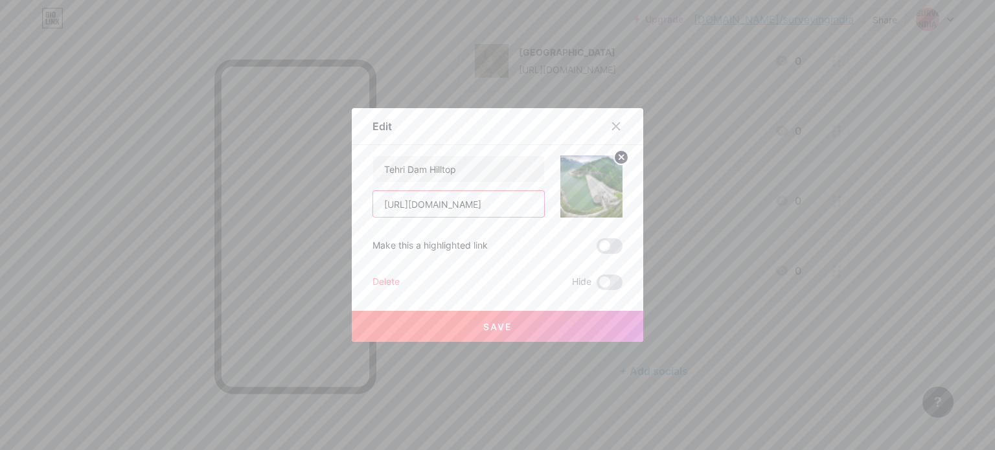
click at [467, 210] on input "[URL][DOMAIN_NAME]" at bounding box center [458, 204] width 171 height 26
click at [465, 209] on input "[URL][DOMAIN_NAME]" at bounding box center [458, 204] width 171 height 26
click at [798, 299] on div at bounding box center [497, 225] width 995 height 450
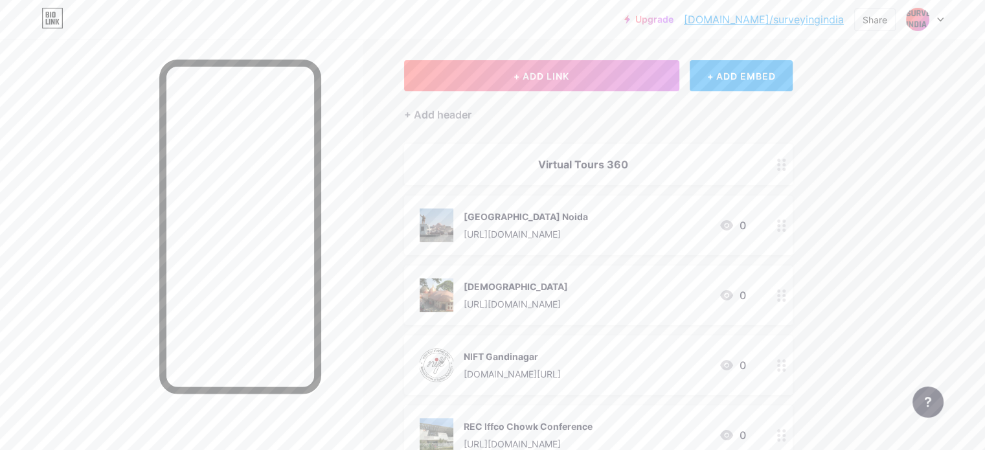
scroll to position [0, 0]
